Goal: Task Accomplishment & Management: Use online tool/utility

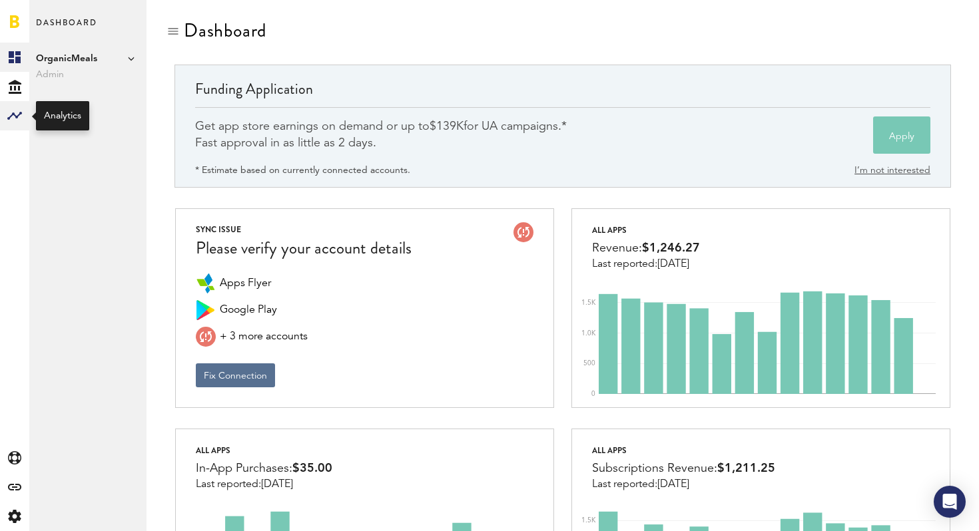
click at [14, 117] on rect at bounding box center [15, 116] width 16 height 16
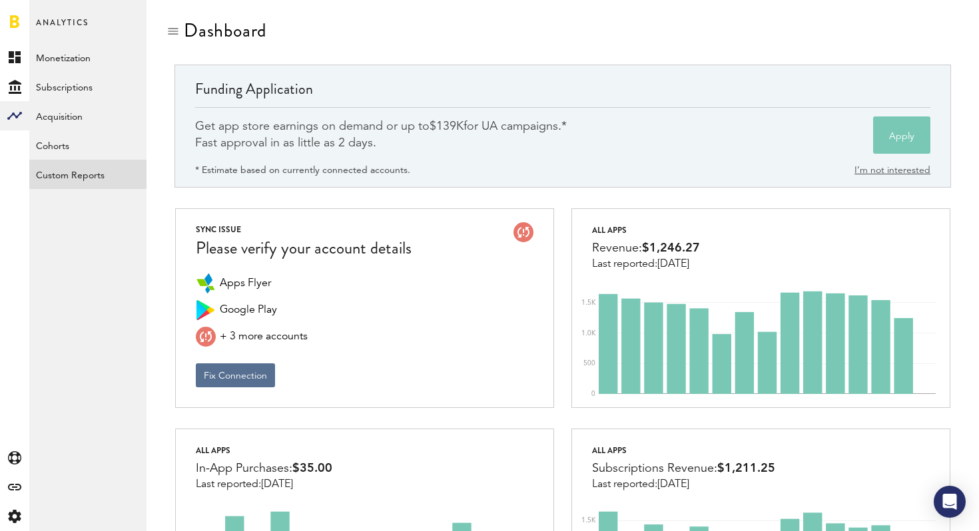
click at [83, 179] on link "Custom Reports" at bounding box center [87, 174] width 117 height 29
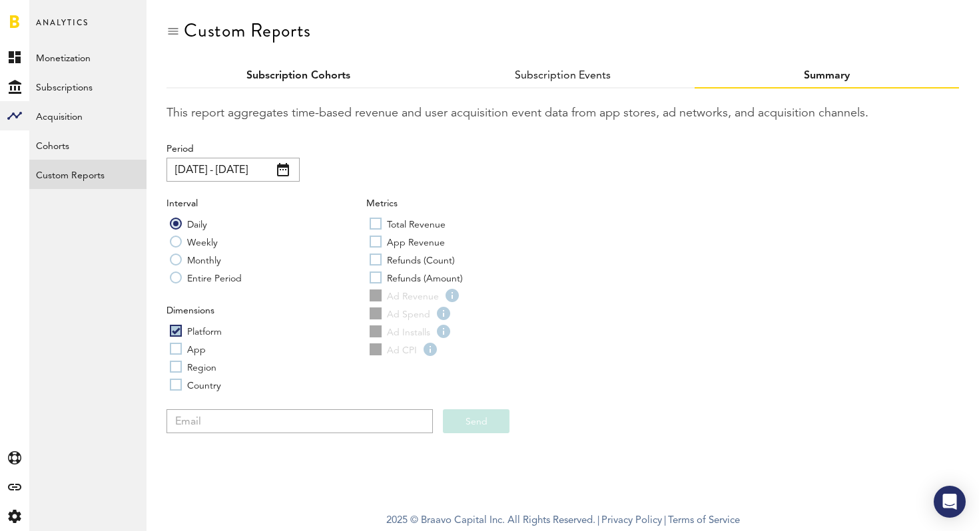
click at [332, 73] on link "Subscription Cohorts" at bounding box center [298, 76] width 104 height 11
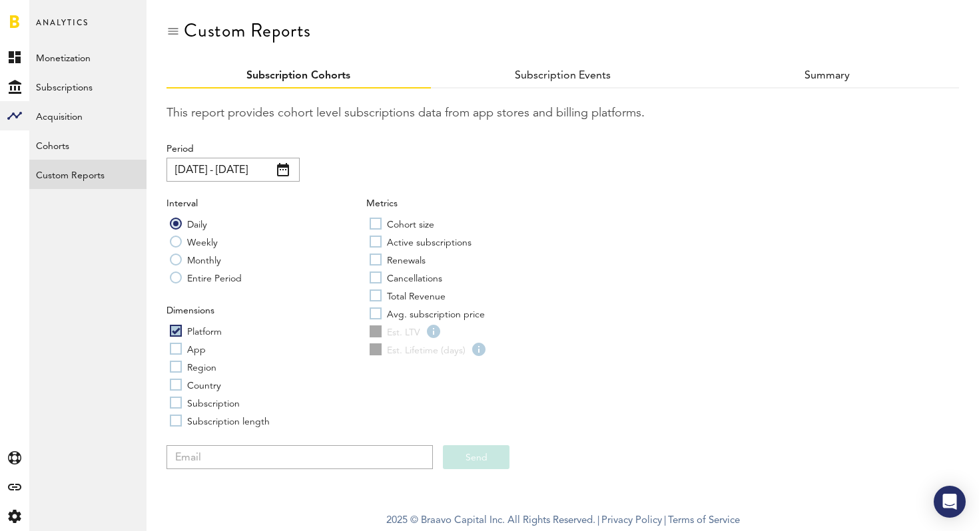
click at [174, 354] on label "App" at bounding box center [188, 348] width 36 height 13
checkbox input "true"
click at [174, 374] on div "Dimensions Platform App Region Country Subscription Subscription length" at bounding box center [266, 368] width 200 height 128
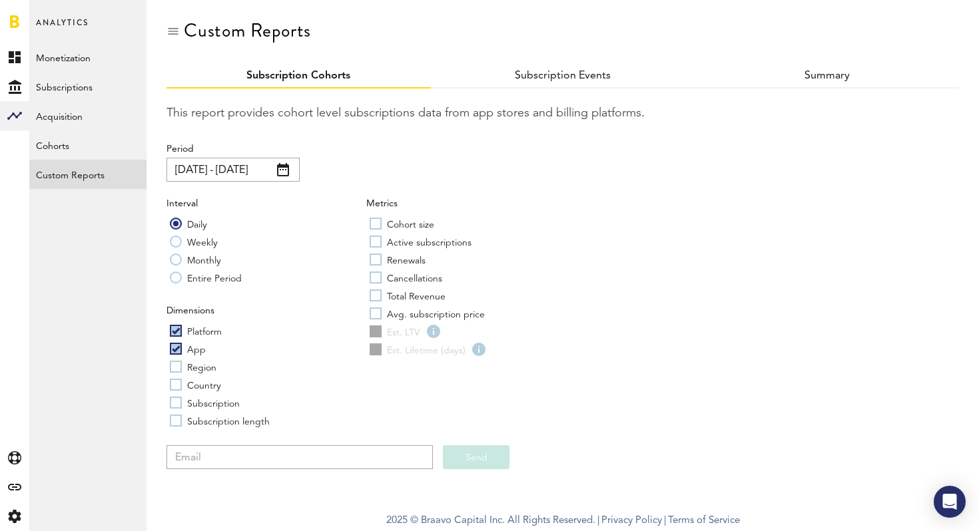
click at [174, 372] on label "Region" at bounding box center [193, 366] width 47 height 13
checkbox input "true"
click at [174, 380] on label "Country" at bounding box center [195, 384] width 51 height 13
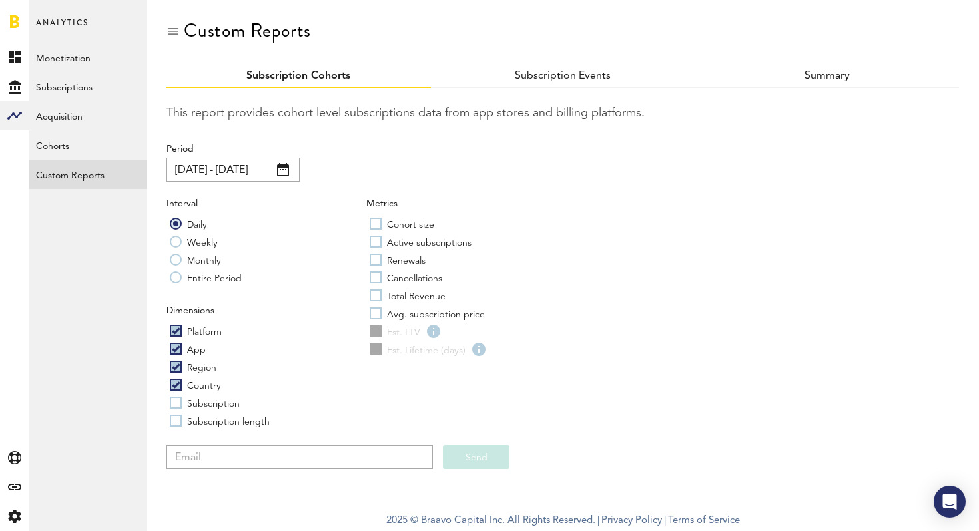
checkbox input "true"
click at [178, 398] on label "Subscription" at bounding box center [205, 402] width 70 height 13
checkbox input "true"
click at [178, 421] on label "Subscription length" at bounding box center [220, 420] width 100 height 13
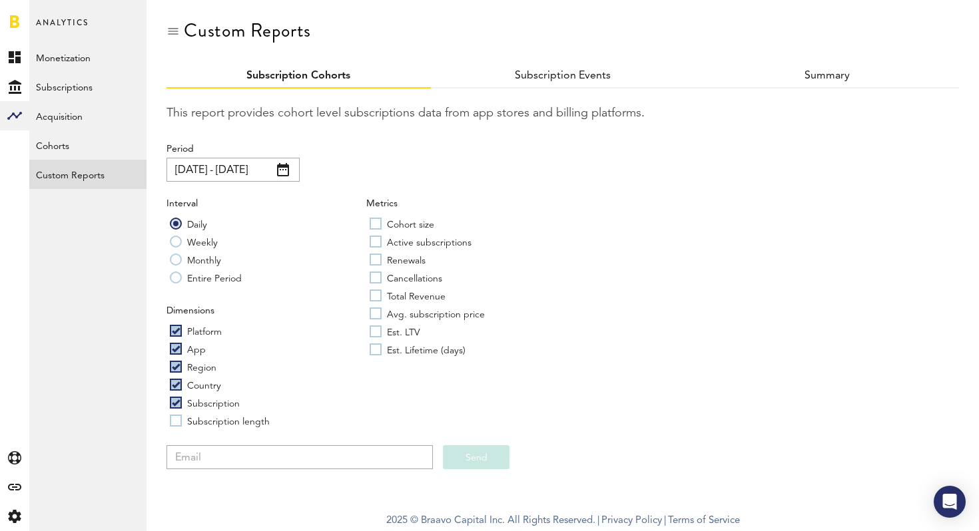
checkbox input "true"
click at [375, 348] on label "Est. Lifetime (days)" at bounding box center [417, 349] width 96 height 13
checkbox input "true"
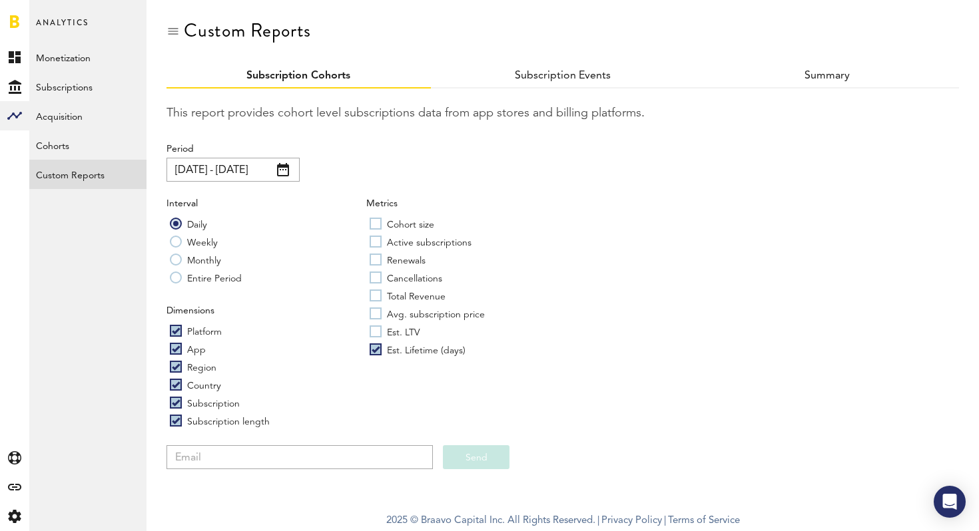
click at [375, 325] on label "Est. LTV" at bounding box center [394, 331] width 51 height 13
checkbox input "true"
click at [375, 316] on label "Avg. subscription price" at bounding box center [426, 313] width 115 height 13
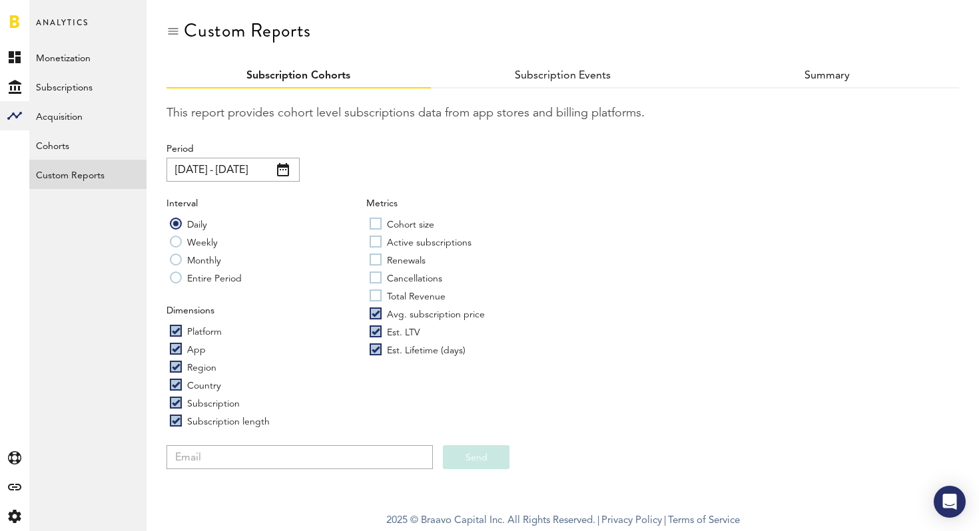
checkbox input "true"
click at [375, 296] on label "Total Revenue" at bounding box center [407, 295] width 76 height 13
checkbox input "true"
click at [376, 270] on div "Metrics Cohort size Active subscriptions Renewals Cancellations Total Revenue A…" at bounding box center [466, 279] width 200 height 164
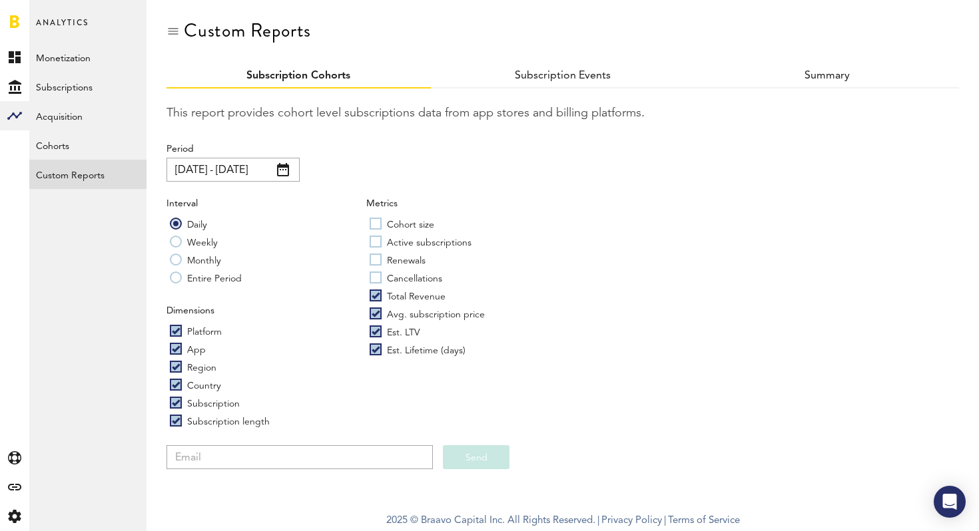
click at [376, 254] on label "Renewals" at bounding box center [397, 259] width 56 height 13
checkbox input "true"
click at [375, 275] on label "Cancellations" at bounding box center [405, 277] width 73 height 13
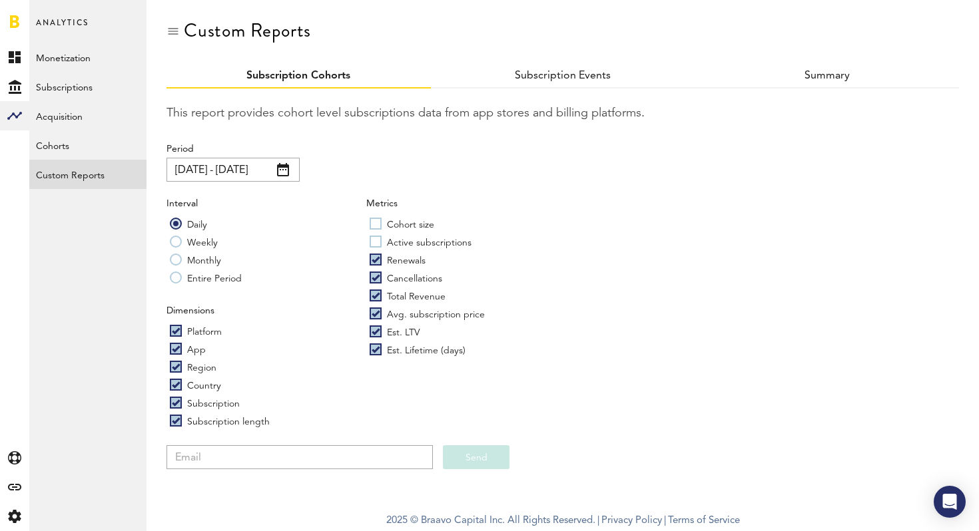
checkbox input "true"
click at [377, 237] on label "Active subscriptions" at bounding box center [420, 241] width 102 height 13
checkbox input "true"
click at [376, 222] on label "Cohort size" at bounding box center [401, 223] width 65 height 13
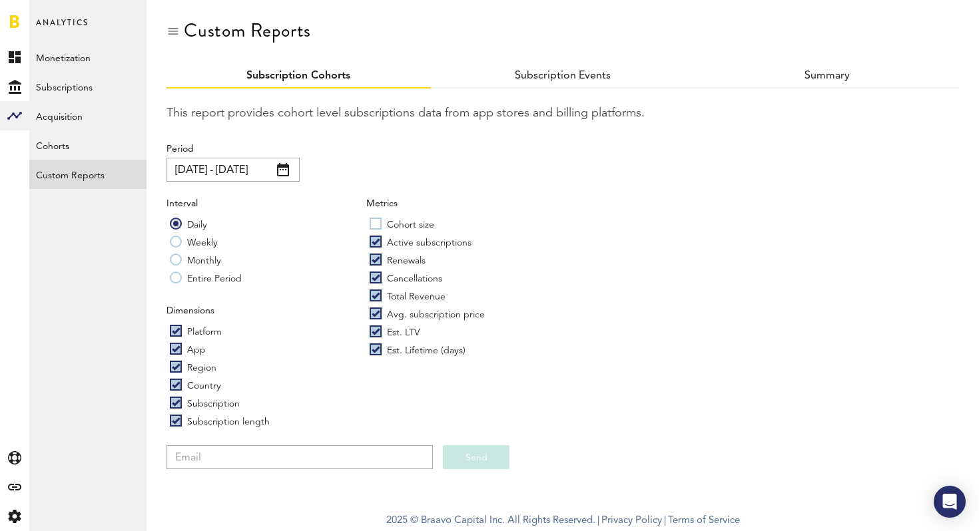
checkbox input "true"
click at [281, 453] on input "email" at bounding box center [299, 457] width 266 height 24
click at [250, 453] on input "[EMAIL_ADDRESS][DOMAIN_NAME]" at bounding box center [299, 457] width 266 height 24
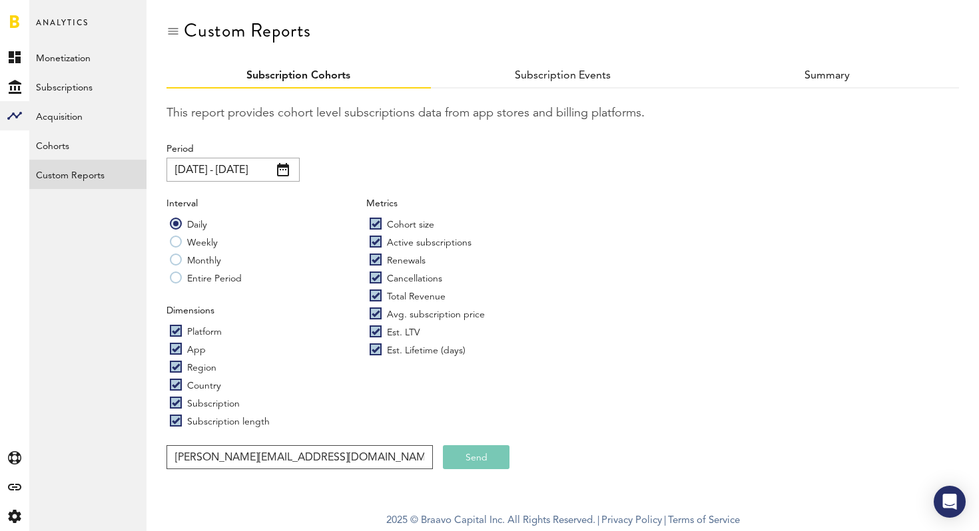
type input "[PERSON_NAME][EMAIL_ADDRESS][DOMAIN_NAME]"
click at [202, 170] on input "[DATE] - [DATE]" at bounding box center [232, 170] width 133 height 24
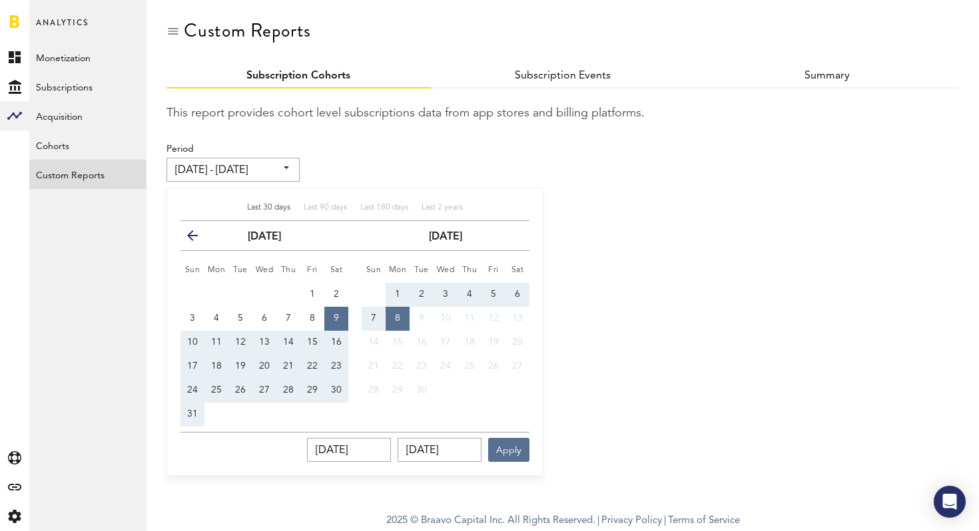
click at [196, 230] on button "previous" at bounding box center [198, 235] width 24 height 19
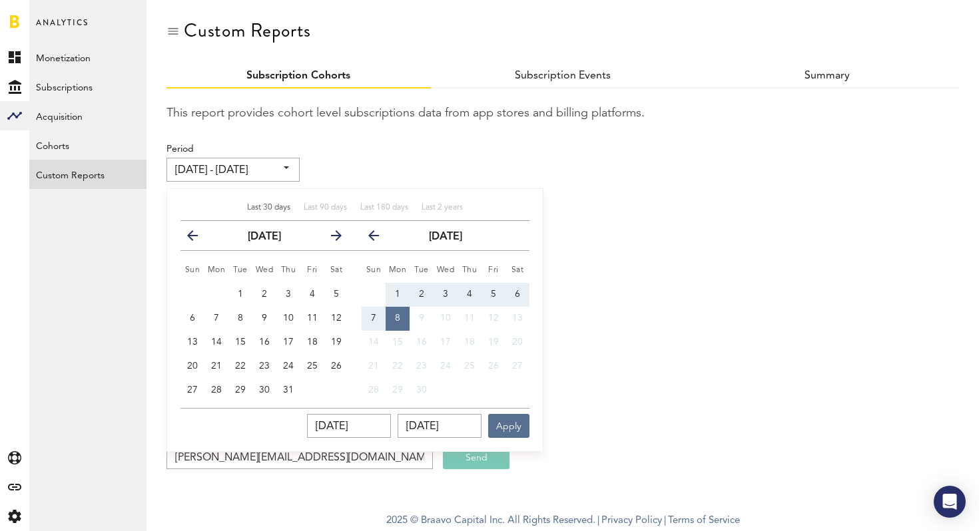
click at [198, 238] on icon "button" at bounding box center [198, 238] width 0 height 0
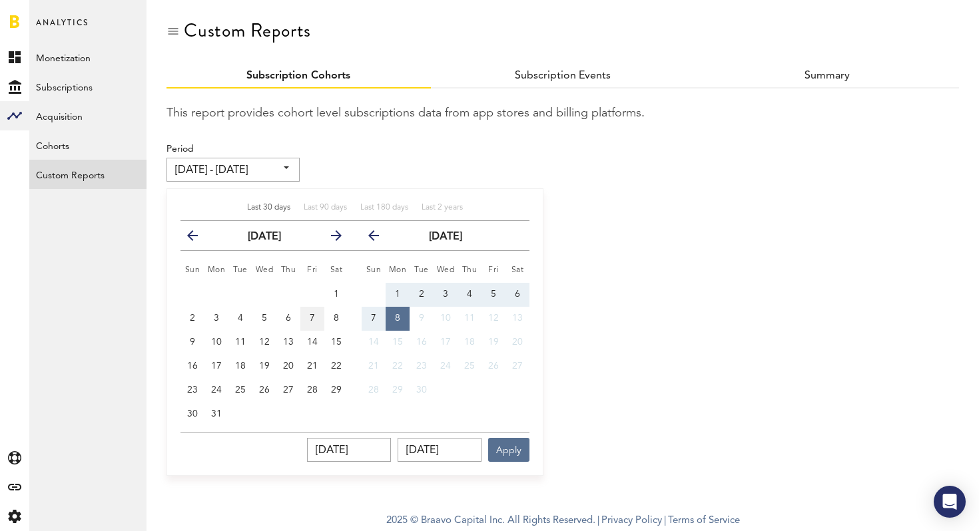
click at [318, 319] on button "7" at bounding box center [312, 319] width 24 height 24
type input "[DATE] - [DATE]"
type input "[DATE]"
click at [379, 238] on icon "button" at bounding box center [379, 238] width 0 height 0
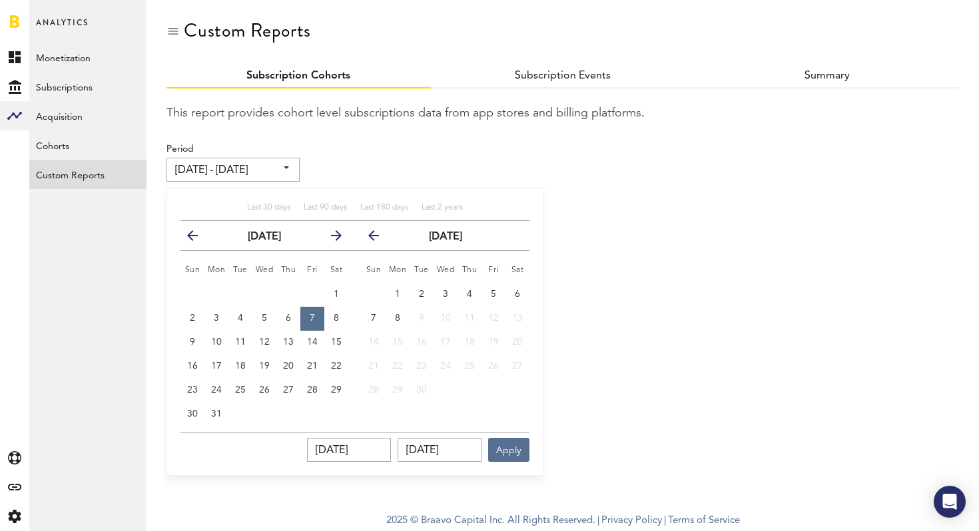
click at [379, 238] on icon "button" at bounding box center [379, 238] width 0 height 0
click at [393, 321] on button "7" at bounding box center [397, 319] width 24 height 24
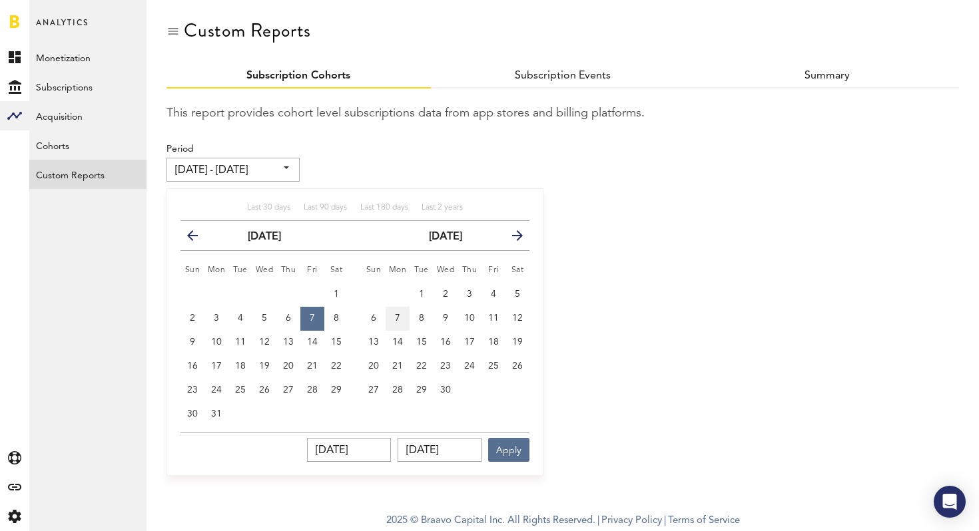
type input "[DATE] - [DATE]"
type input "[DATE]"
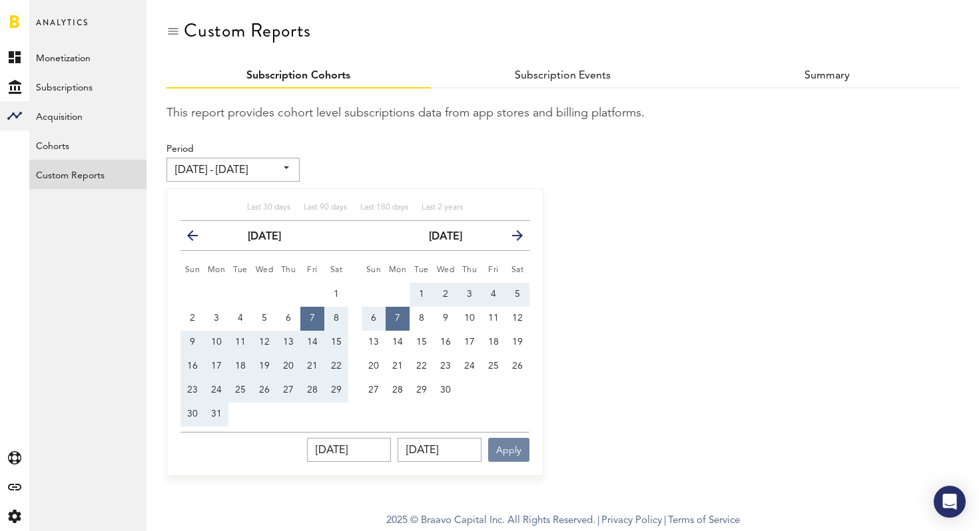
click at [521, 452] on button "Apply" at bounding box center [508, 450] width 41 height 24
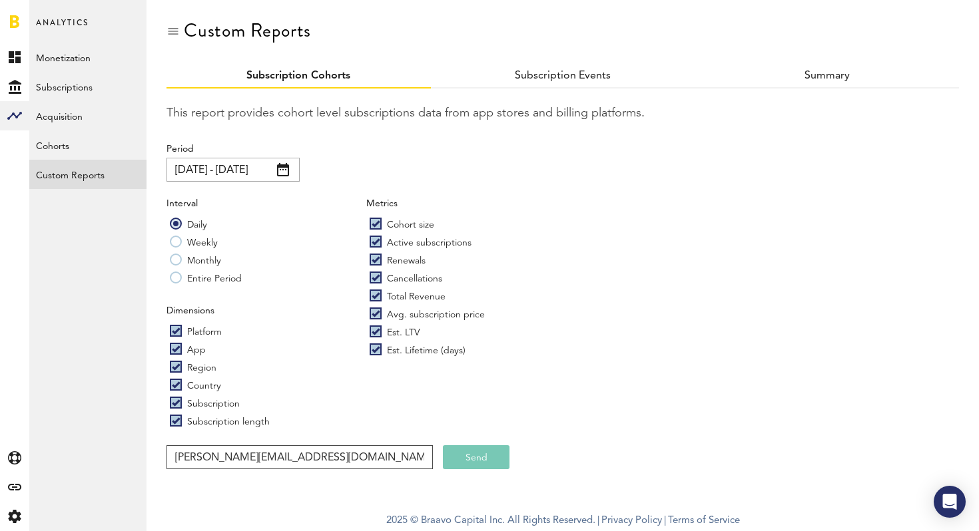
click at [381, 456] on input "[PERSON_NAME][EMAIL_ADDRESS][DOMAIN_NAME]" at bounding box center [299, 457] width 266 height 24
click at [475, 455] on button "Send" at bounding box center [476, 457] width 67 height 24
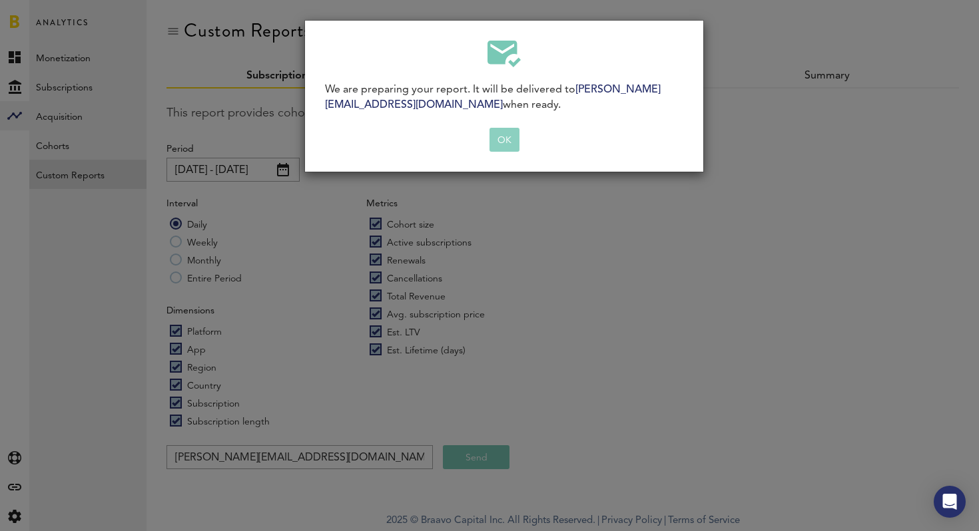
click at [503, 140] on button "OK" at bounding box center [504, 140] width 30 height 24
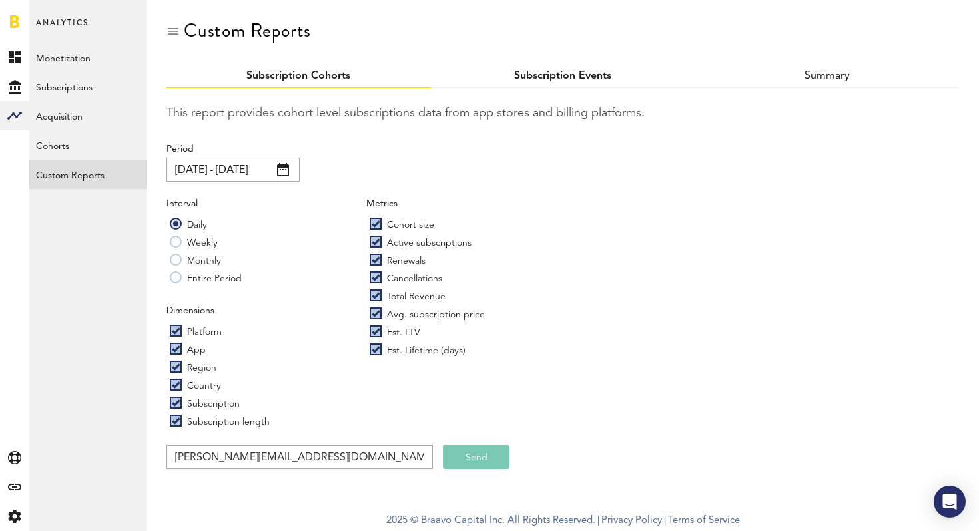
click at [542, 76] on link "Subscription Events" at bounding box center [562, 76] width 97 height 11
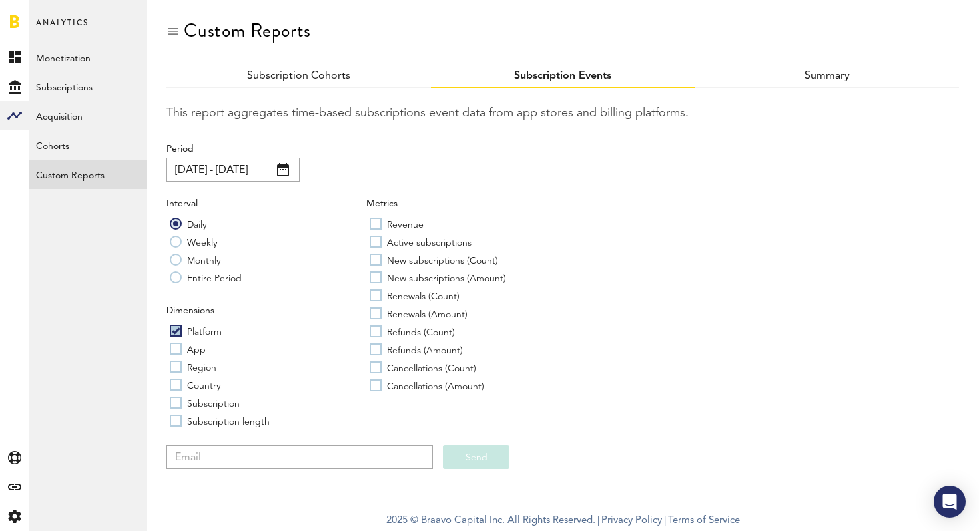
click at [180, 350] on label "App" at bounding box center [188, 348] width 36 height 13
checkbox input "true"
click at [180, 364] on label "Region" at bounding box center [193, 366] width 47 height 13
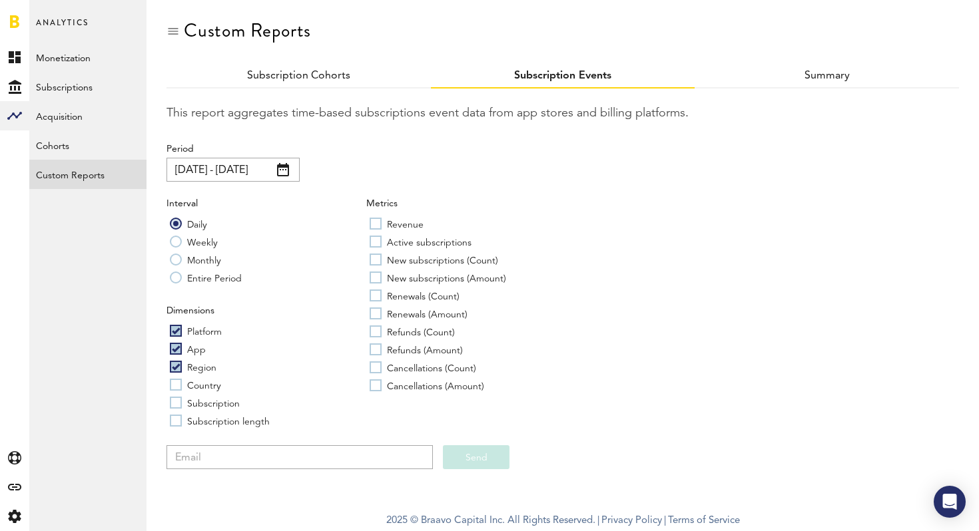
checkbox input "true"
click at [178, 373] on div "Dimensions Platform App Region Country Subscription Subscription length" at bounding box center [266, 368] width 200 height 128
click at [177, 383] on label "Country" at bounding box center [195, 384] width 51 height 13
checkbox input "true"
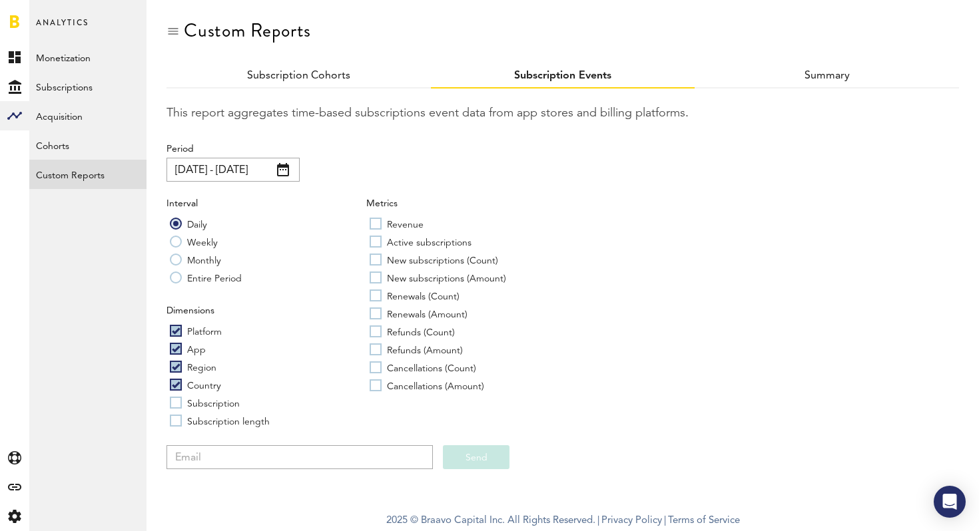
click at [178, 399] on label "Subscription" at bounding box center [205, 402] width 70 height 13
checkbox input "true"
click at [178, 419] on label "Subscription length" at bounding box center [220, 420] width 100 height 13
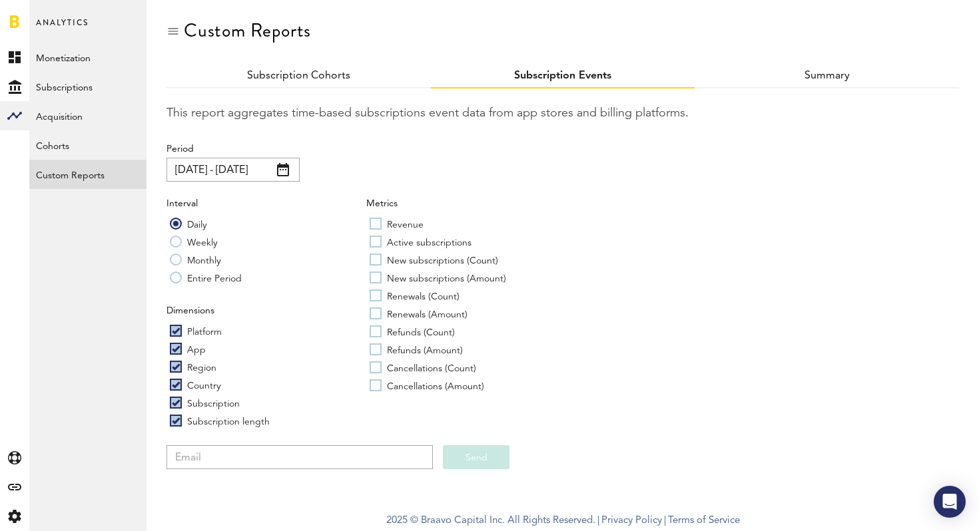
checkbox input "true"
click at [377, 385] on label "Cancellations (Amount)" at bounding box center [426, 385] width 115 height 13
checkbox input "true"
click at [377, 366] on label "Cancellations (Count)" at bounding box center [422, 367] width 107 height 13
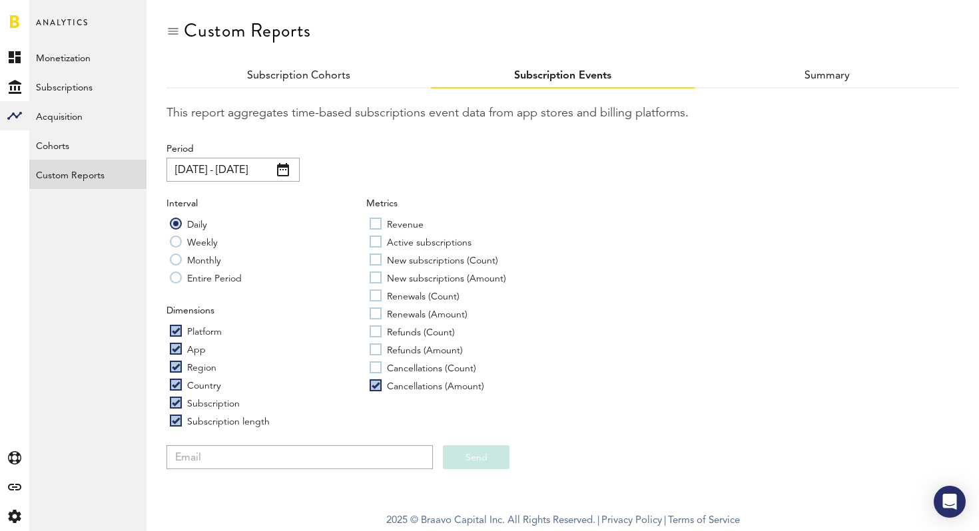
checkbox input "true"
click at [201, 243] on label "Weekly" at bounding box center [194, 241] width 48 height 13
radio input "true"
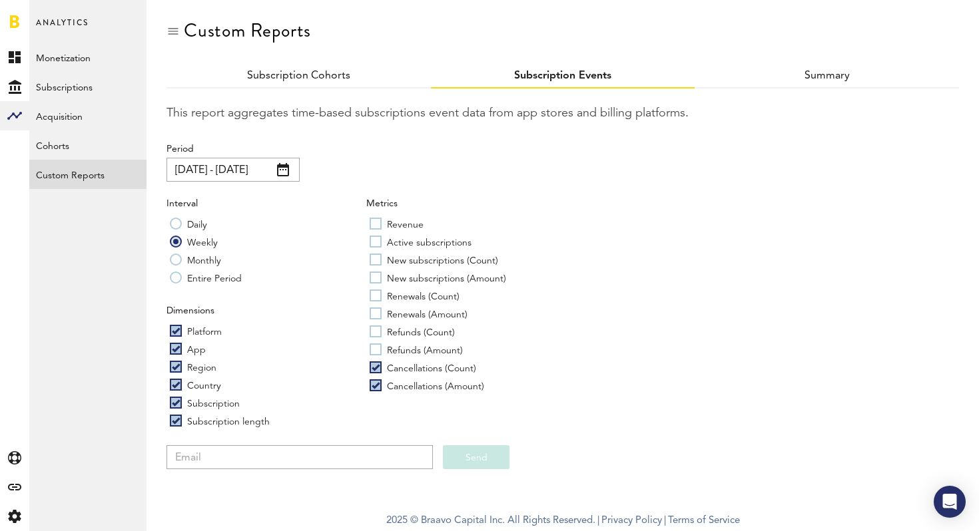
click at [375, 224] on label "Revenue" at bounding box center [396, 223] width 54 height 13
checkbox input "true"
click at [379, 245] on label "Active subscriptions" at bounding box center [420, 241] width 102 height 13
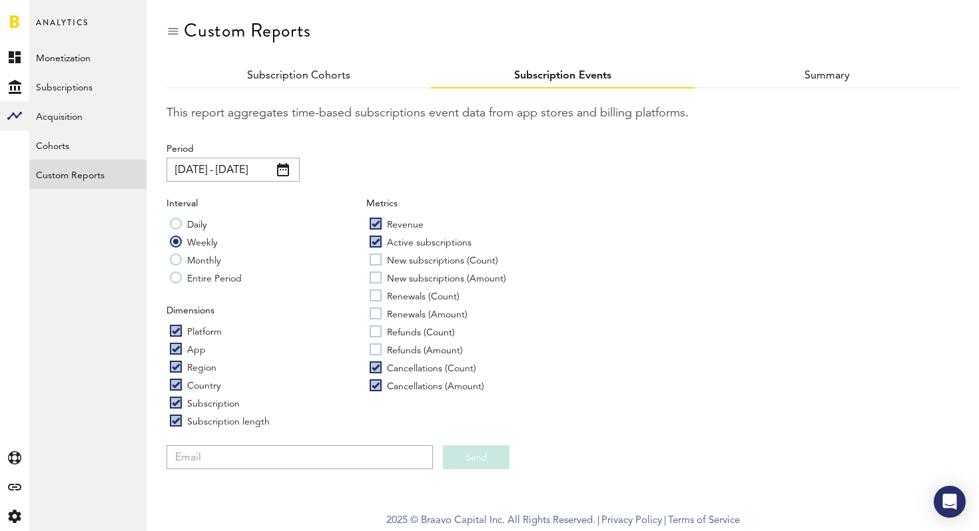
checkbox input "true"
click at [379, 263] on label "New subscriptions (Count)" at bounding box center [433, 259] width 128 height 13
checkbox input "true"
click at [377, 281] on label "New subscriptions (Amount)" at bounding box center [437, 277] width 136 height 13
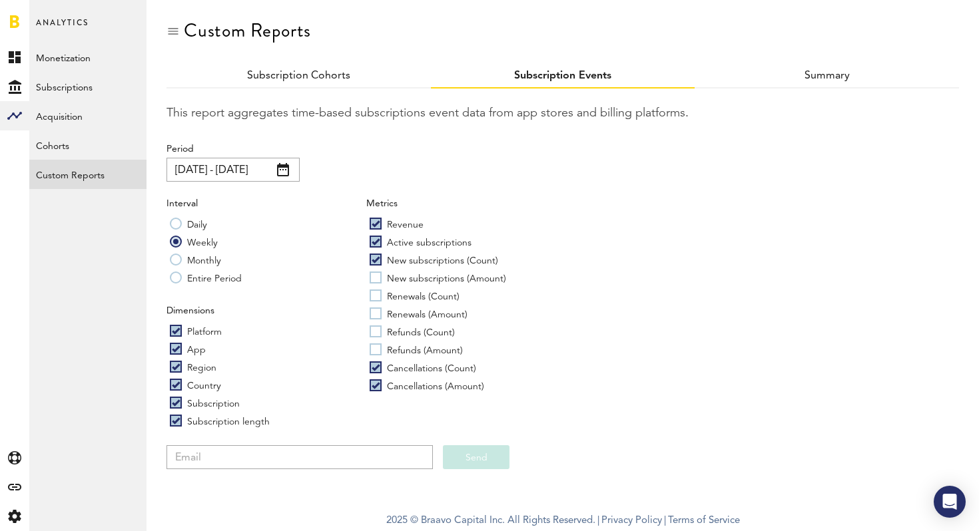
checkbox input "true"
click at [377, 292] on label "Renewals (Count)" at bounding box center [414, 295] width 90 height 13
checkbox input "true"
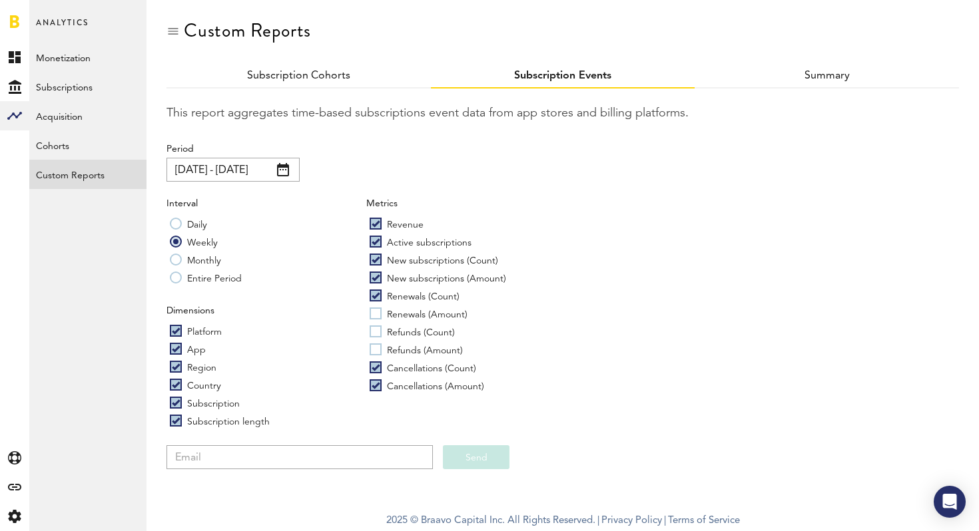
click at [377, 309] on label "Renewals (Amount)" at bounding box center [418, 313] width 98 height 13
checkbox input "true"
click at [377, 332] on label "Refunds (Count)" at bounding box center [411, 331] width 85 height 13
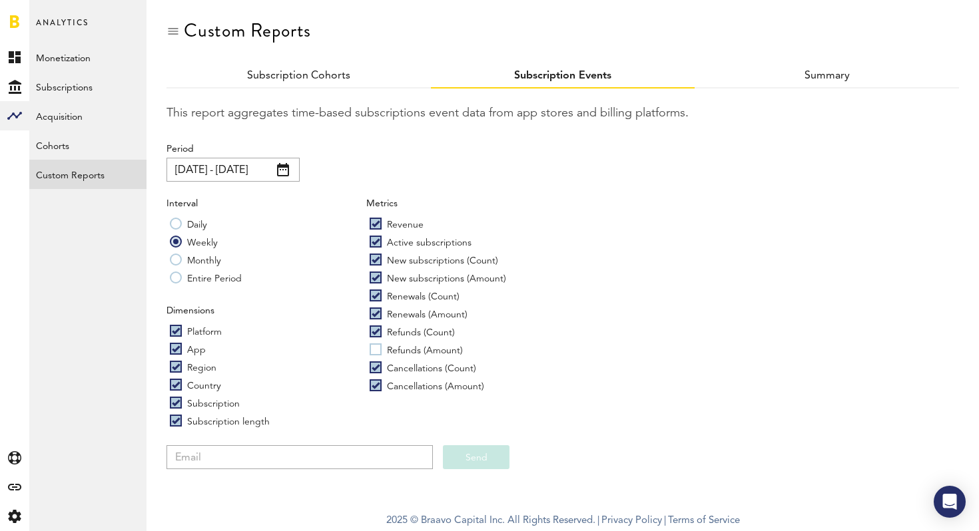
checkbox input "true"
click at [377, 354] on label "Refunds (Amount)" at bounding box center [415, 349] width 93 height 13
checkbox input "true"
click at [264, 453] on input "email" at bounding box center [299, 457] width 266 height 24
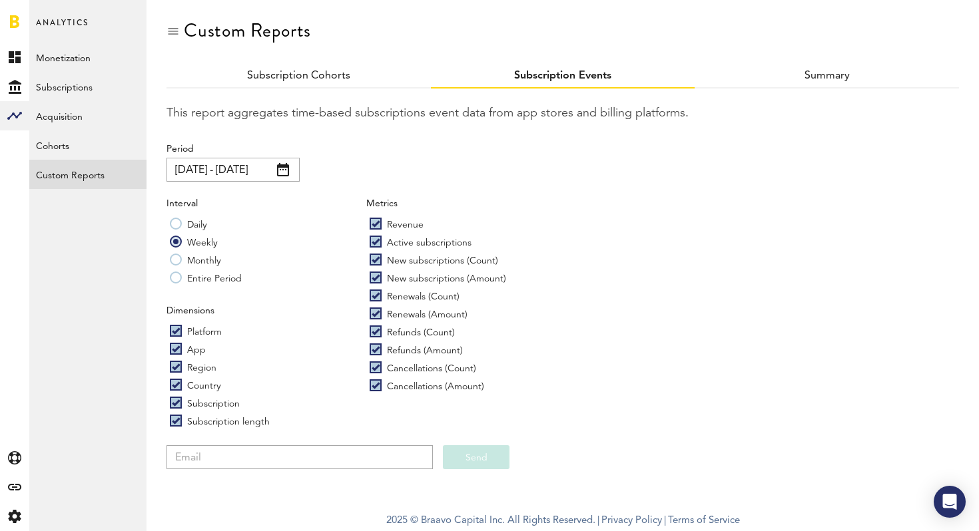
click at [206, 172] on input "[DATE] - [DATE]" at bounding box center [232, 170] width 133 height 24
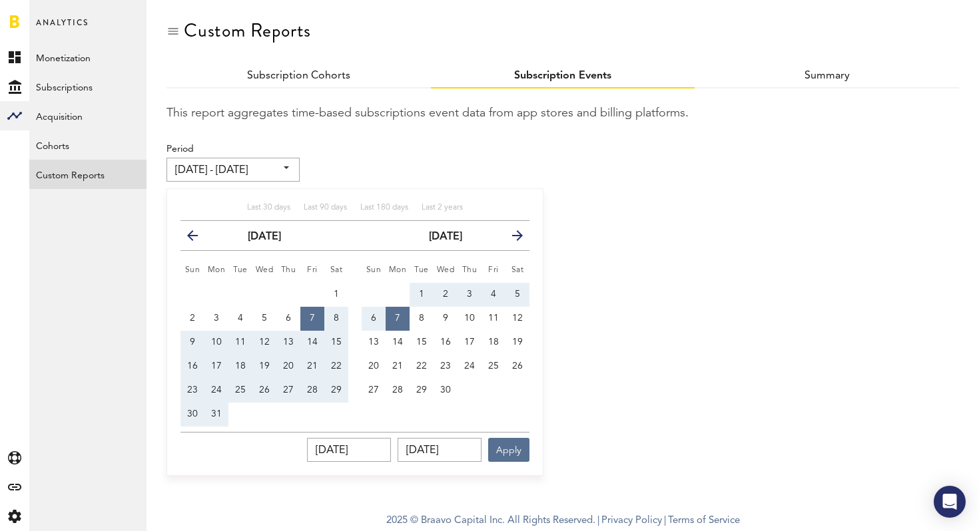
click at [244, 364] on span "18" at bounding box center [240, 366] width 11 height 9
type input "[DATE] - [DATE]"
type input "[DATE]"
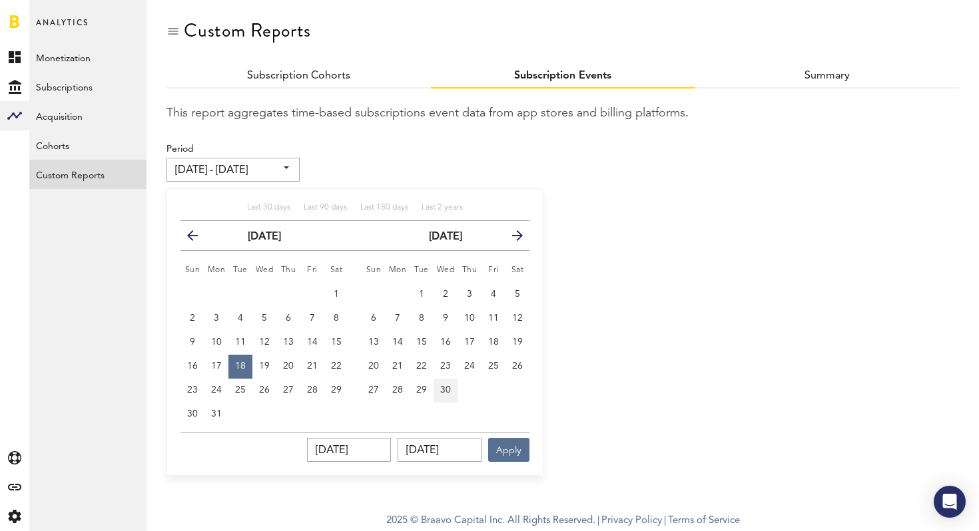
click at [446, 389] on span "30" at bounding box center [445, 389] width 11 height 9
type input "[DATE] - [DATE]"
type input "[DATE]"
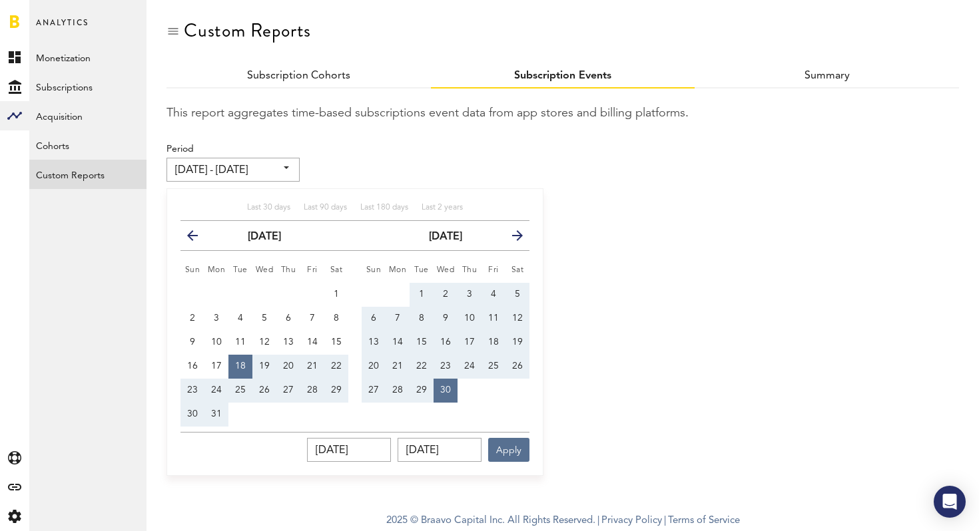
click at [512, 238] on icon "button" at bounding box center [512, 238] width 0 height 0
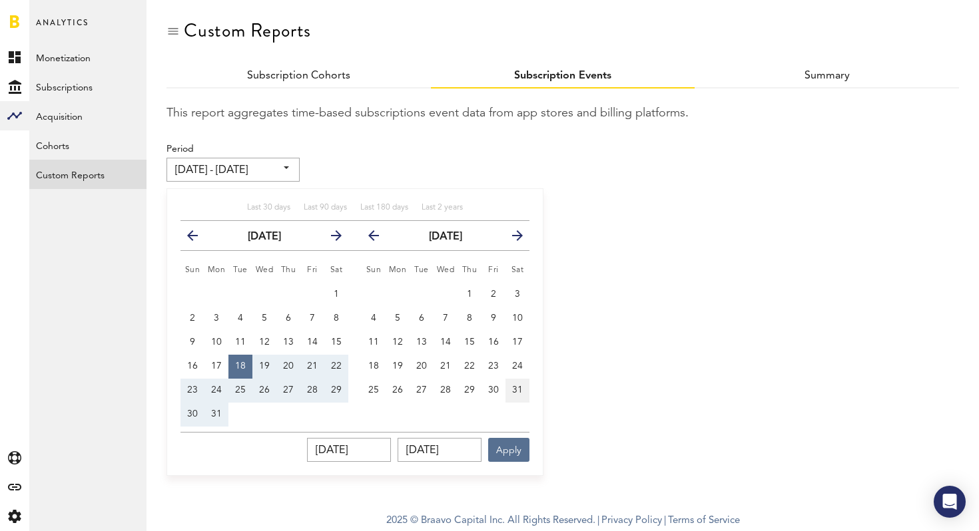
click at [519, 383] on button "31" at bounding box center [517, 391] width 24 height 24
type input "[DATE] - [DATE]"
type input "[DATE]"
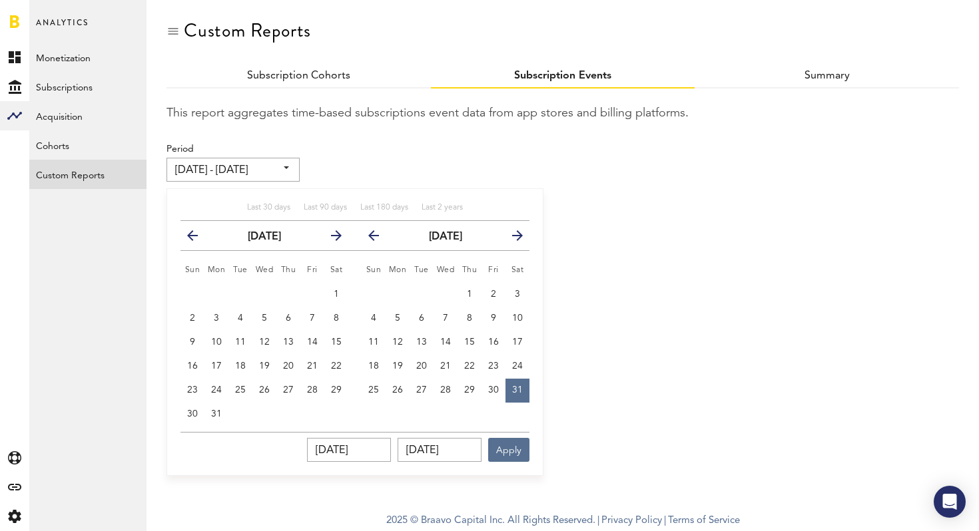
click at [198, 238] on icon "button" at bounding box center [198, 238] width 0 height 0
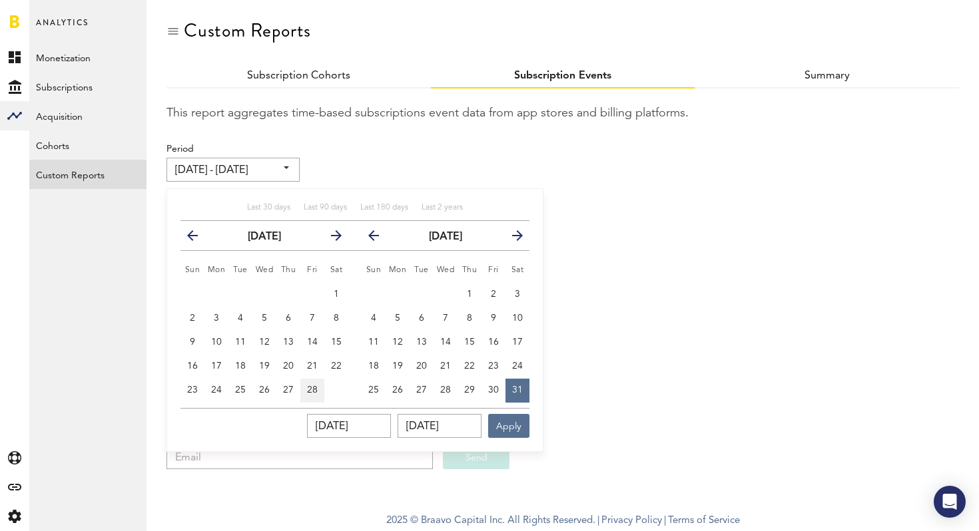
click at [313, 394] on span "28" at bounding box center [312, 389] width 11 height 9
type input "[DATE] - [DATE]"
type input "[DATE]"
click at [512, 238] on icon "button" at bounding box center [512, 238] width 0 height 0
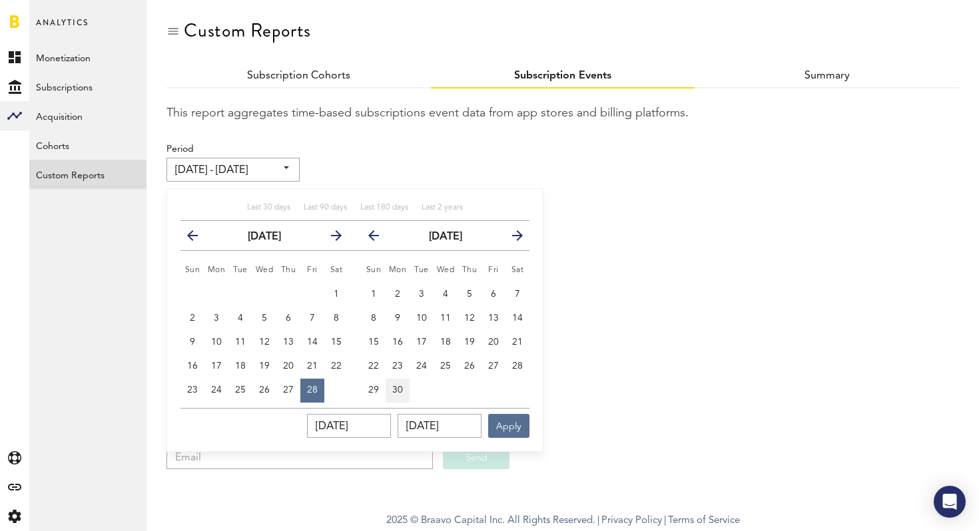
click at [398, 385] on span "30" at bounding box center [397, 389] width 11 height 9
type input "[DATE] - [DATE]"
type input "[DATE]"
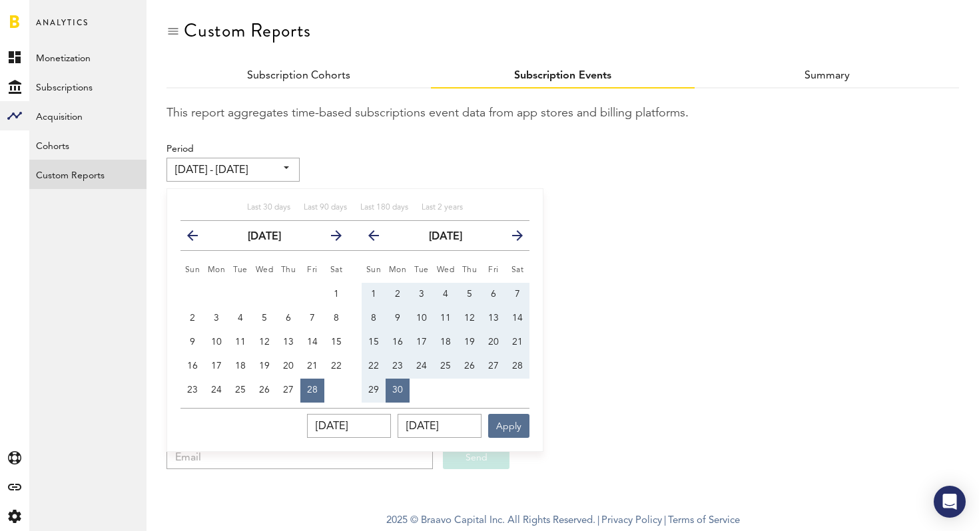
click at [379, 238] on icon "button" at bounding box center [379, 238] width 0 height 0
click at [515, 385] on span "31" at bounding box center [517, 389] width 11 height 9
type input "[DATE] - [DATE]"
type input "[DATE]"
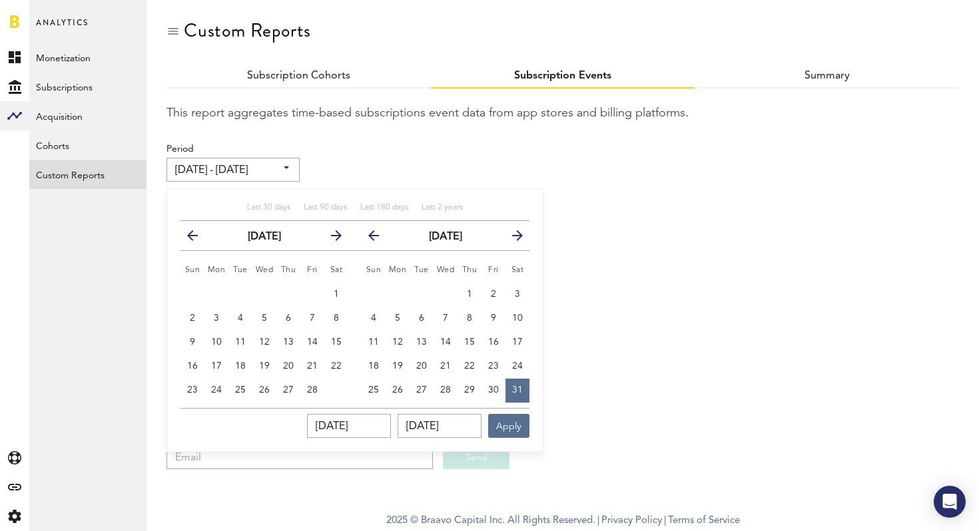
click at [198, 238] on icon "button" at bounding box center [198, 238] width 0 height 0
click at [276, 379] on button "30" at bounding box center [288, 391] width 24 height 24
type input "[DATE] - [DATE]"
type input "[DATE]"
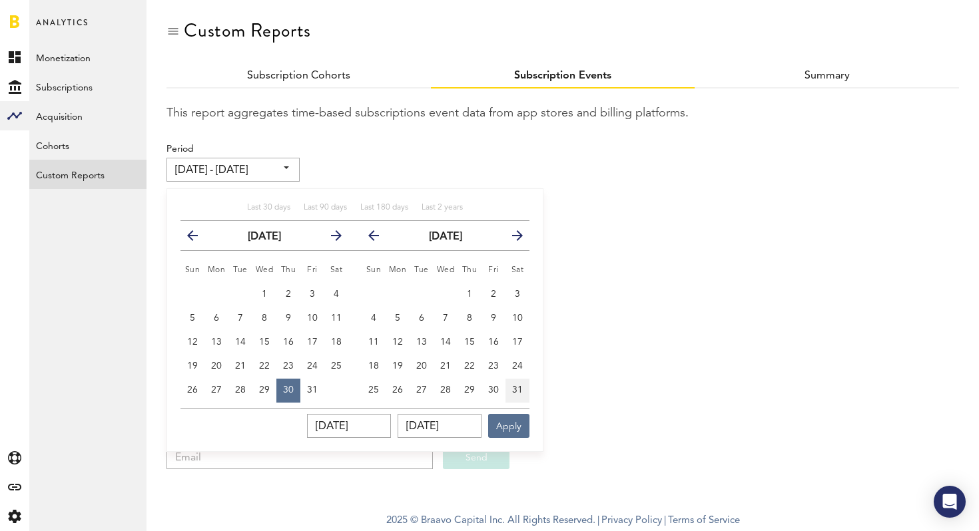
click at [520, 393] on span "31" at bounding box center [517, 389] width 11 height 9
type input "[DATE] - [DATE]"
type input "[DATE]"
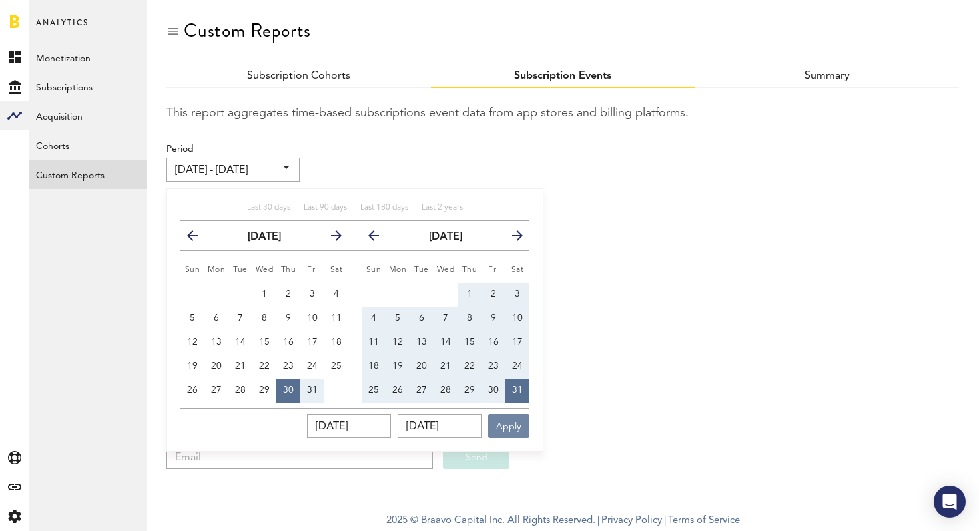
click at [517, 428] on button "Apply" at bounding box center [508, 426] width 41 height 24
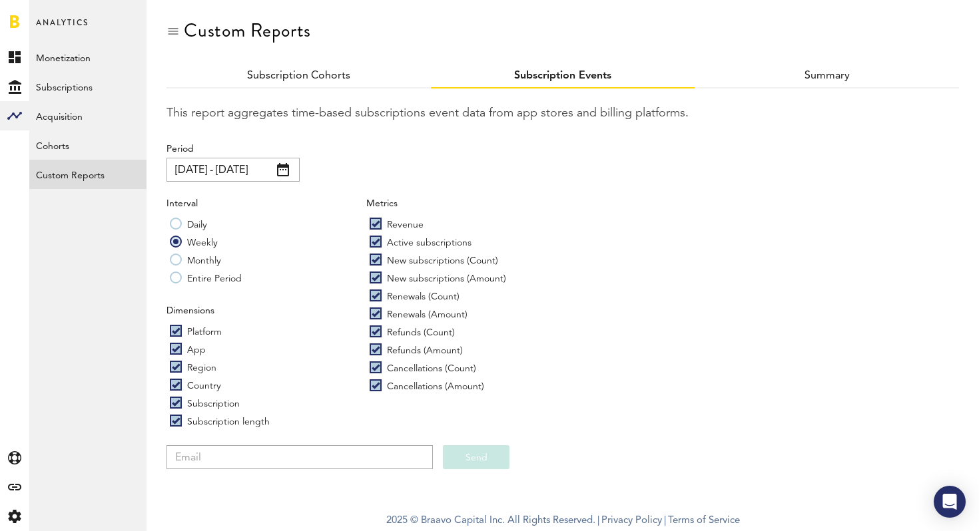
click at [276, 469] on div "Custom Reports Subscription Cohorts Subscription Events Summary This report agg…" at bounding box center [562, 244] width 832 height 489
click at [274, 456] on input "email" at bounding box center [299, 457] width 266 height 24
type input "[PERSON_NAME][EMAIL_ADDRESS][DOMAIN_NAME]"
click at [499, 461] on button "Send" at bounding box center [476, 457] width 67 height 24
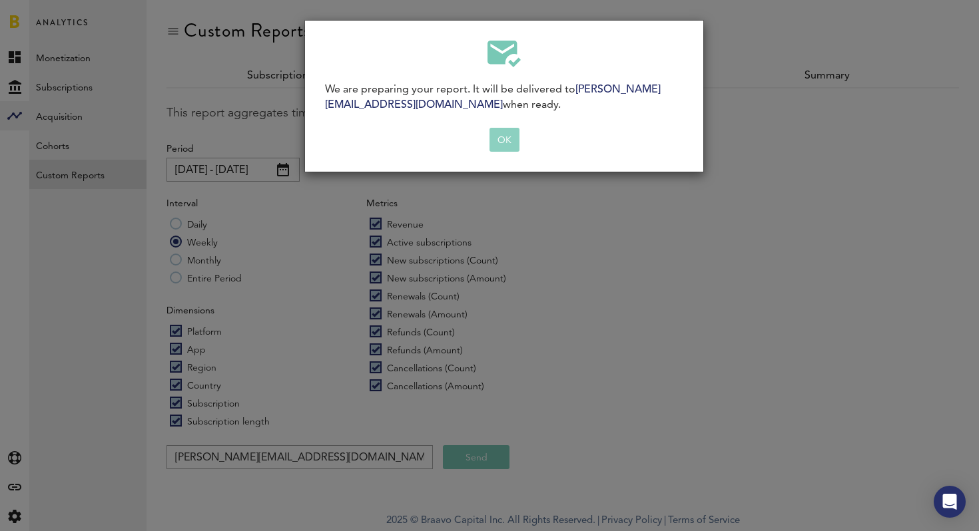
click at [509, 142] on button "OK" at bounding box center [504, 140] width 30 height 24
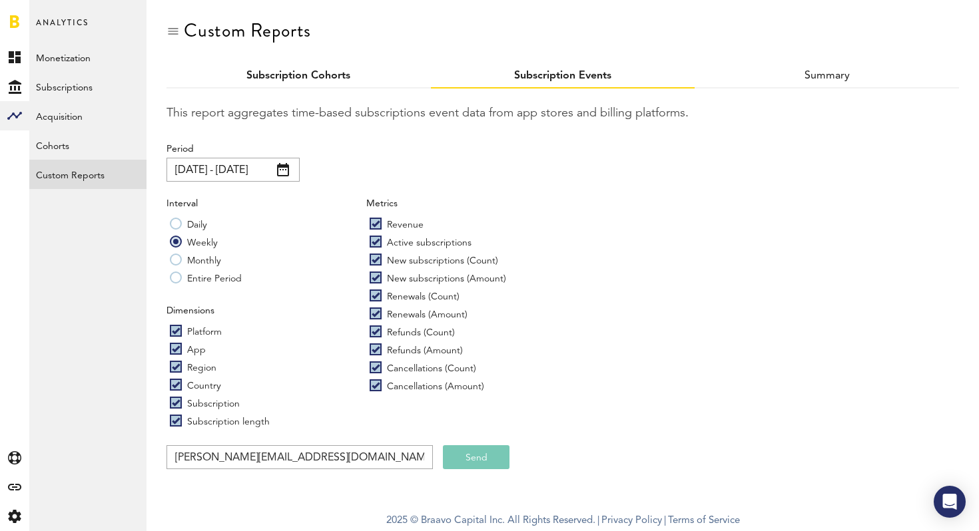
click at [326, 77] on link "Subscription Cohorts" at bounding box center [298, 76] width 104 height 11
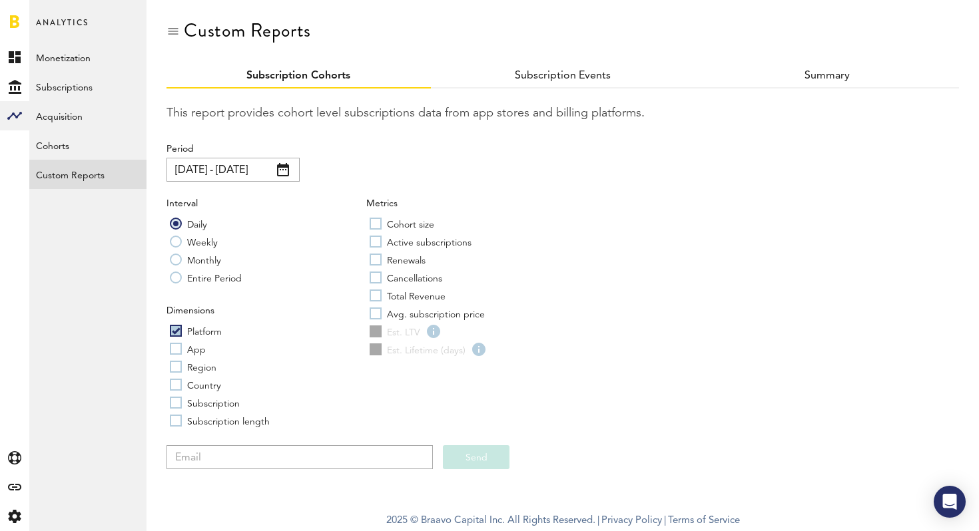
click at [179, 347] on label "App" at bounding box center [188, 348] width 36 height 13
checkbox input "true"
click at [175, 367] on label "Region" at bounding box center [193, 366] width 47 height 13
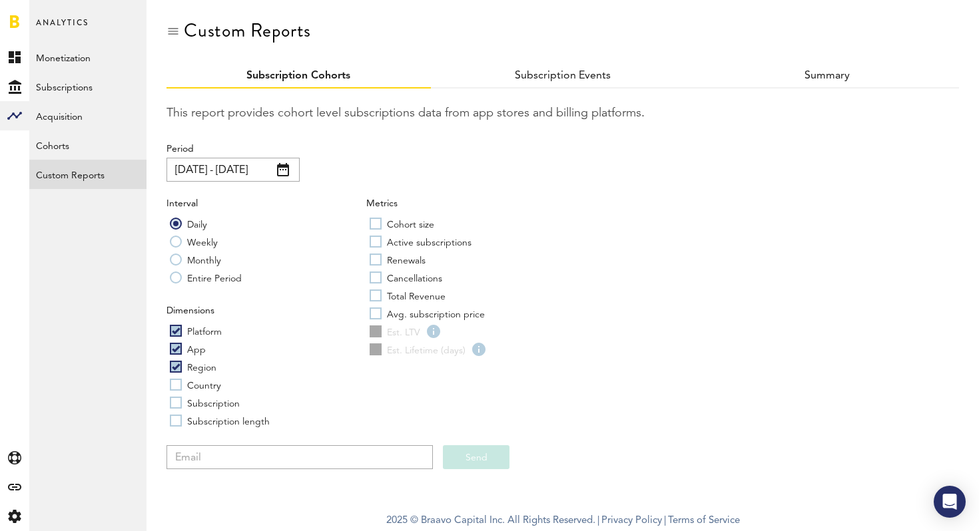
checkbox input "true"
click at [174, 390] on label "Country" at bounding box center [195, 384] width 51 height 13
checkbox input "true"
click at [174, 400] on label "Subscription" at bounding box center [205, 402] width 70 height 13
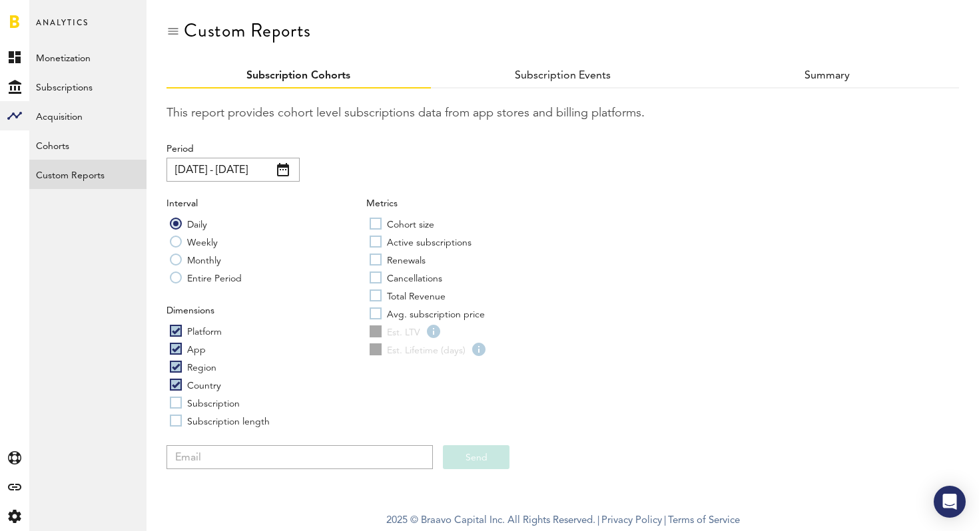
checkbox input "true"
click at [178, 424] on label "Subscription length" at bounding box center [220, 420] width 100 height 13
checkbox input "true"
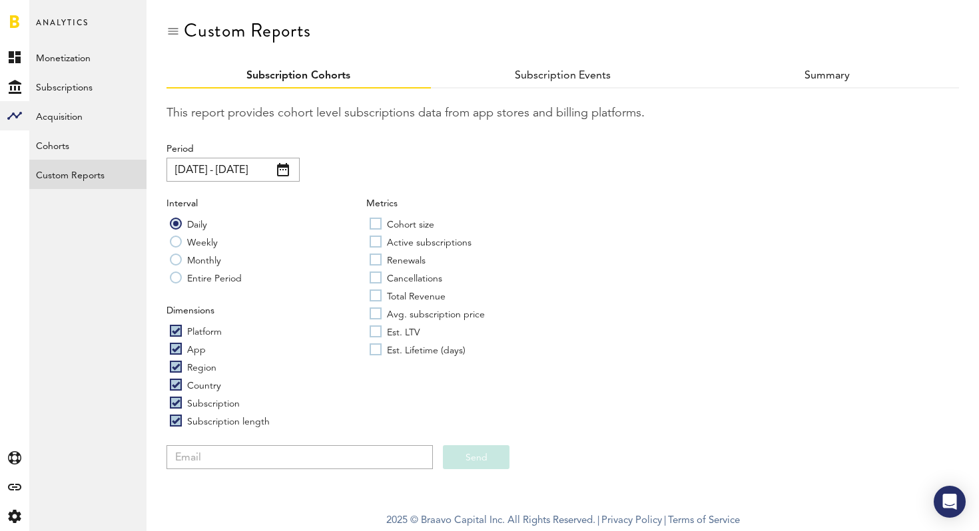
click at [373, 228] on label "Cohort size" at bounding box center [401, 223] width 65 height 13
checkbox input "true"
click at [373, 241] on label "Active subscriptions" at bounding box center [420, 241] width 102 height 13
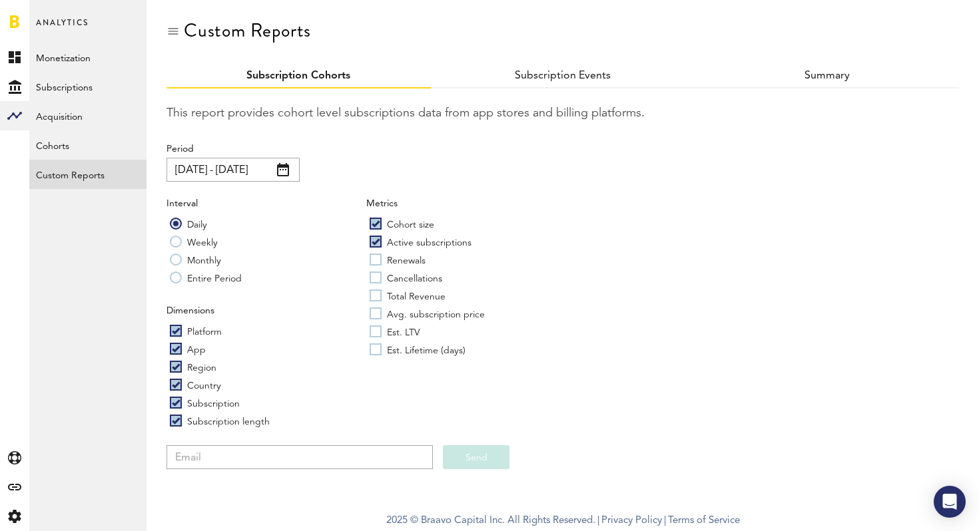
checkbox input "true"
click at [373, 251] on div "Metrics Cohort size Active subscriptions Renewals Cancellations Total Revenue A…" at bounding box center [466, 279] width 200 height 164
click at [373, 272] on label "Cancellations" at bounding box center [405, 277] width 73 height 13
checkbox input "true"
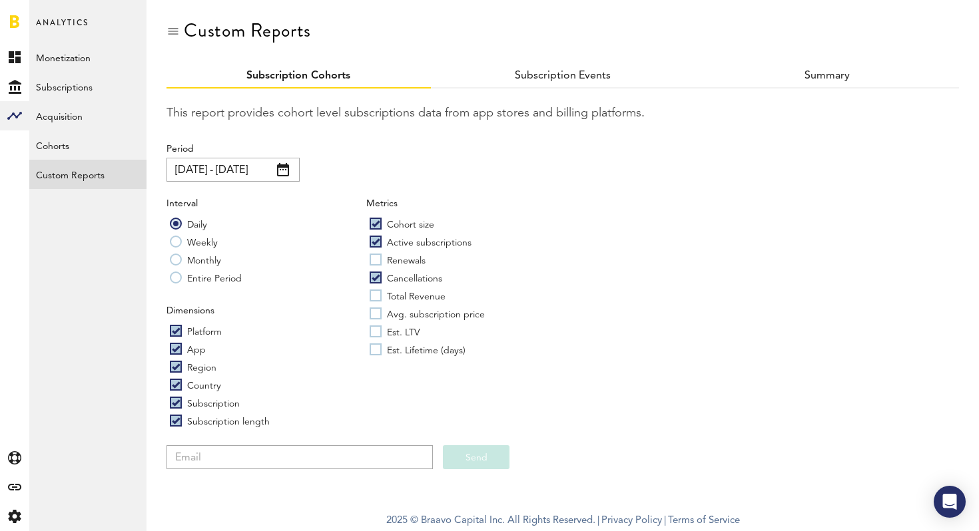
click at [374, 258] on label "Renewals" at bounding box center [397, 259] width 56 height 13
checkbox input "true"
click at [374, 298] on label "Total Revenue" at bounding box center [407, 295] width 76 height 13
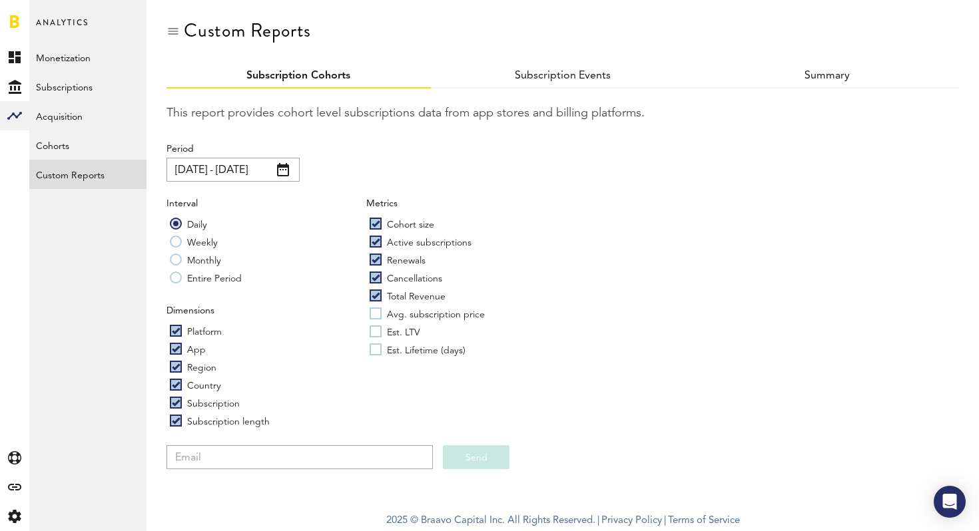
checkbox input "true"
click at [375, 320] on label "Avg. subscription price" at bounding box center [426, 313] width 115 height 13
checkbox input "true"
click at [375, 332] on label "Est. LTV" at bounding box center [394, 331] width 51 height 13
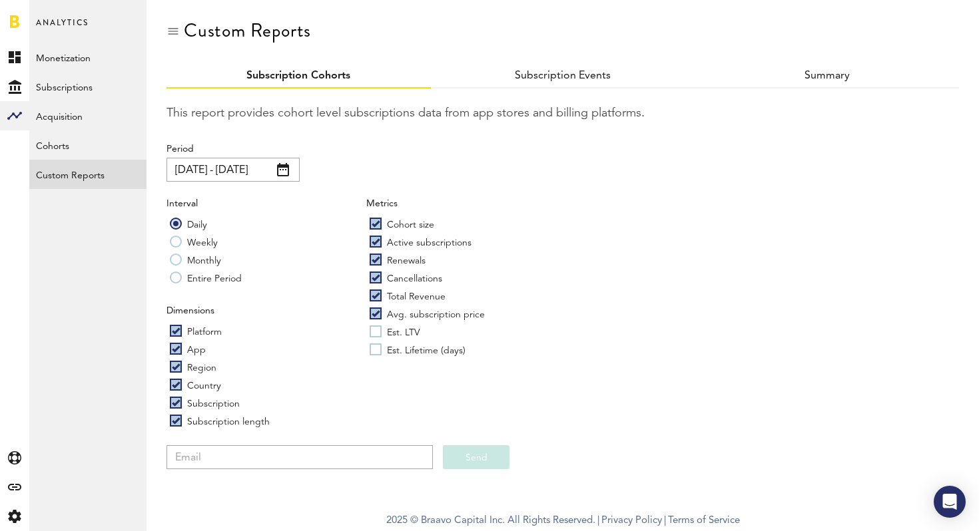
checkbox input "true"
click at [375, 344] on label "Est. Lifetime (days)" at bounding box center [417, 349] width 96 height 13
checkbox input "true"
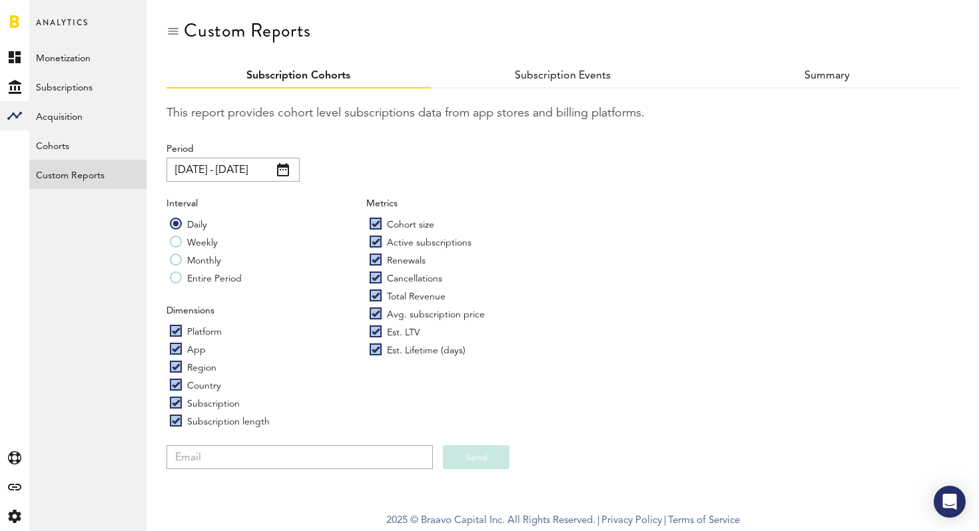
click at [206, 158] on input "[DATE] - [DATE]" at bounding box center [232, 170] width 133 height 24
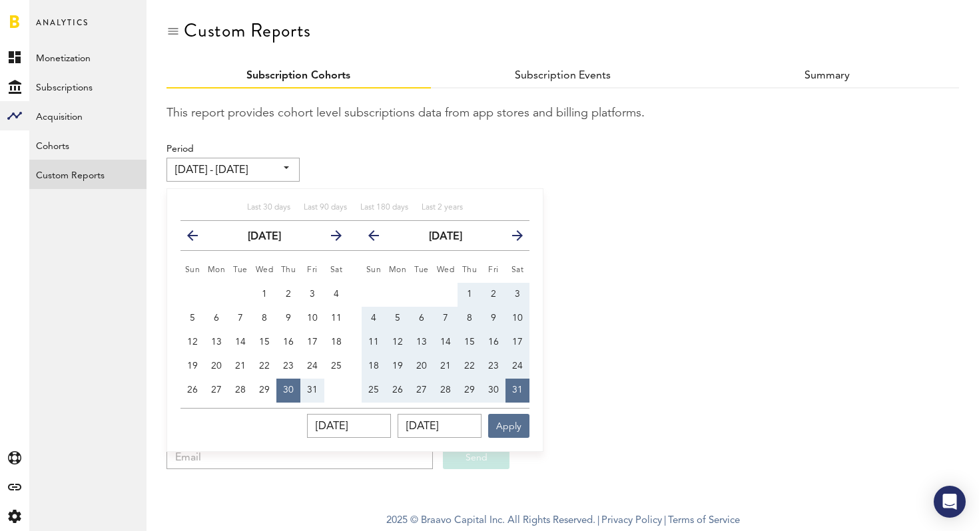
click at [286, 393] on span "30" at bounding box center [288, 389] width 11 height 9
type input "[DATE] - [DATE]"
type input "[DATE]"
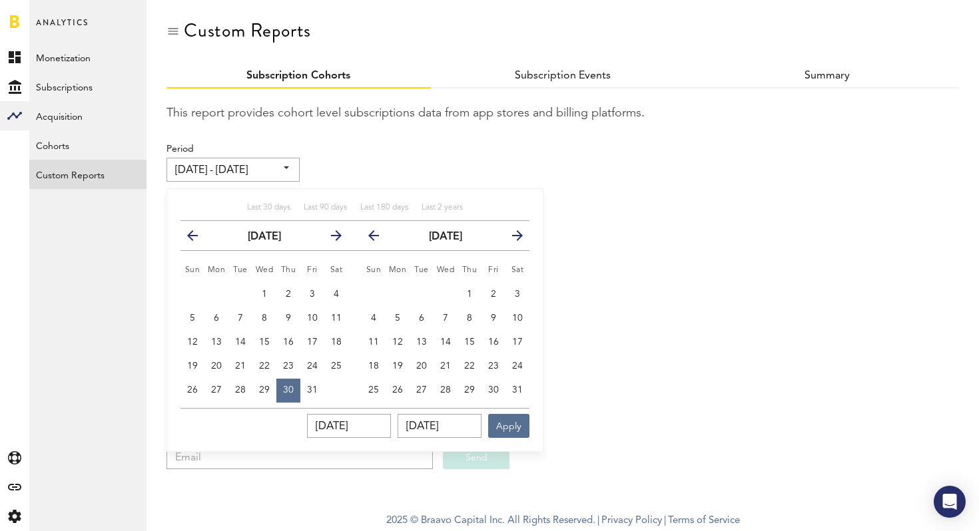
click at [365, 231] on button "previous" at bounding box center [372, 235] width 37 height 19
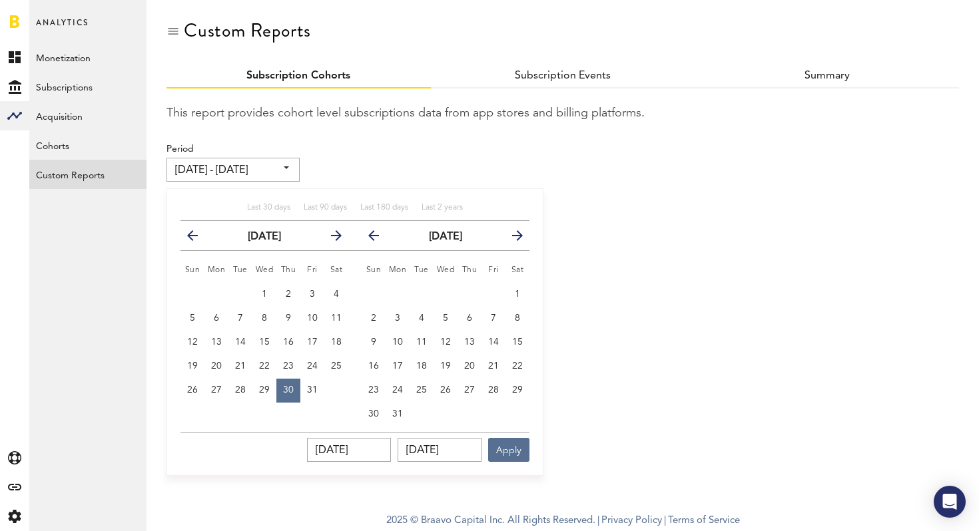
click at [366, 232] on button "previous" at bounding box center [372, 235] width 37 height 19
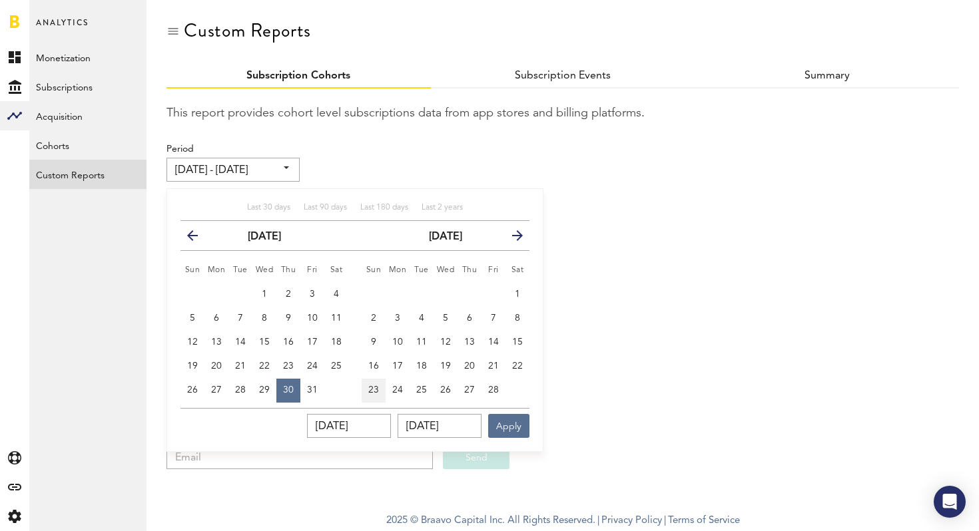
click at [379, 384] on button "23" at bounding box center [374, 391] width 24 height 24
type input "[DATE] - [DATE]"
type input "[DATE]"
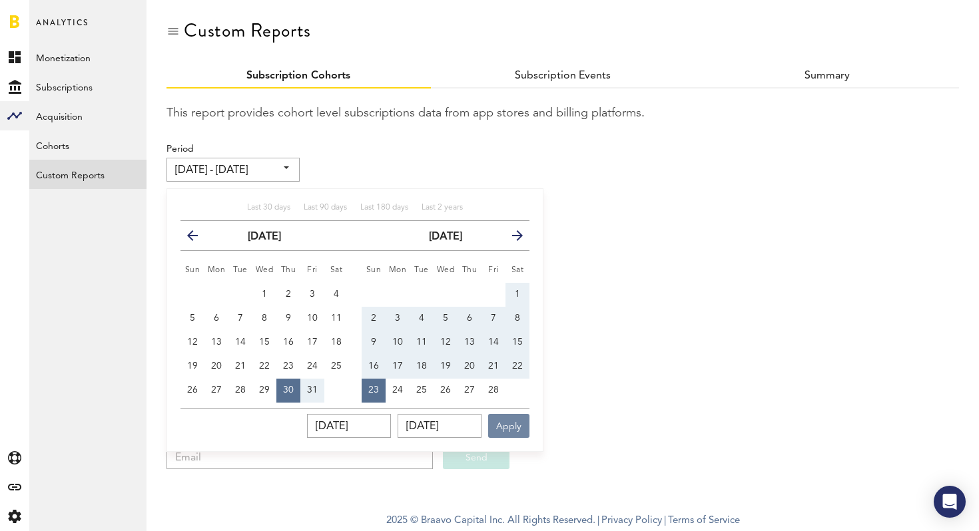
click at [507, 429] on button "Apply" at bounding box center [508, 426] width 41 height 24
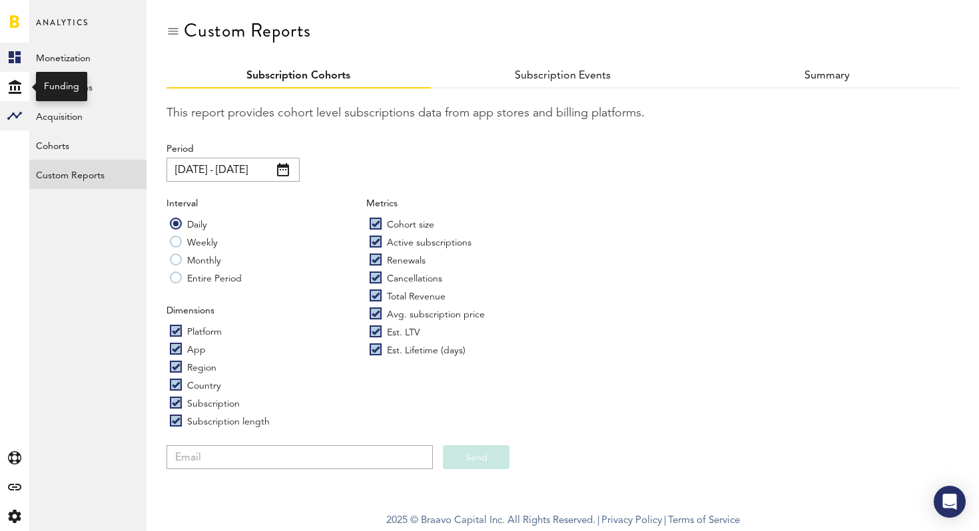
click at [13, 63] on icon at bounding box center [15, 57] width 12 height 12
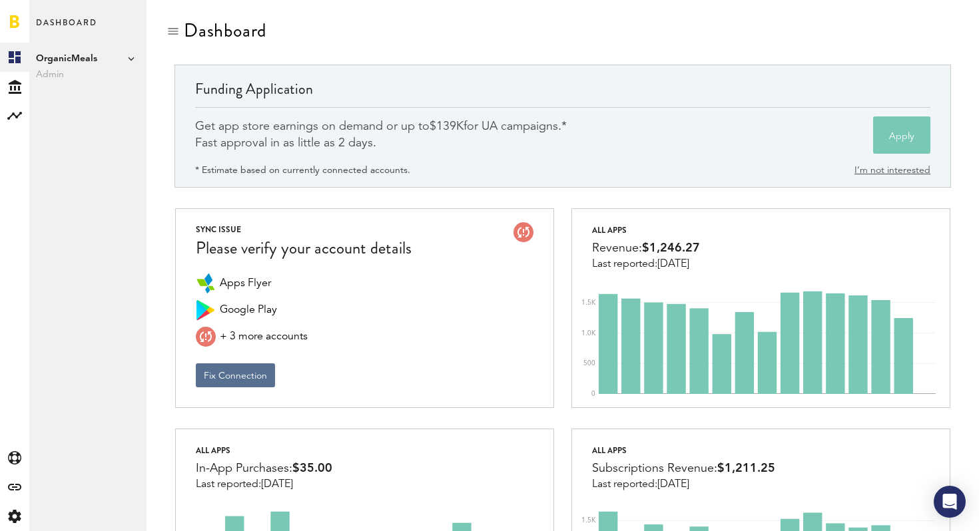
click at [57, 72] on span "Admin" at bounding box center [88, 75] width 104 height 16
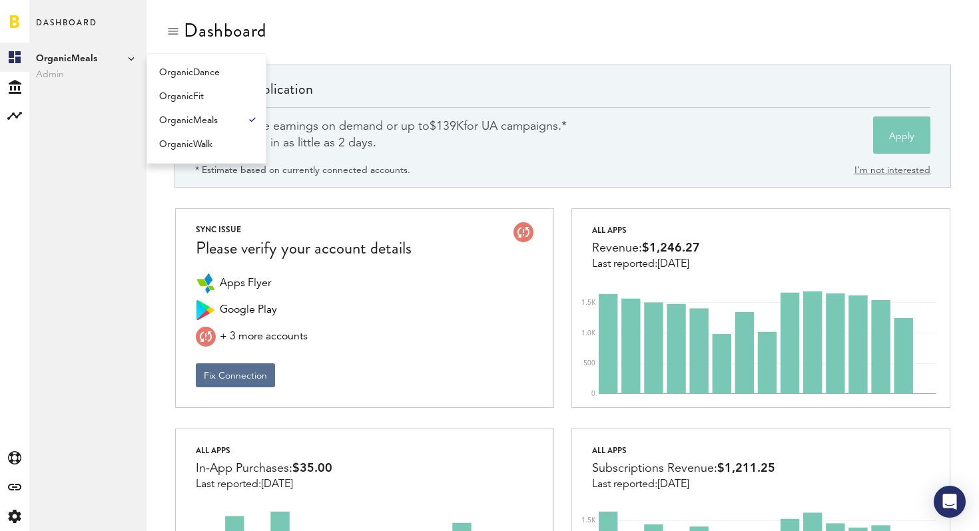
click at [57, 72] on span "Admin" at bounding box center [88, 75] width 104 height 16
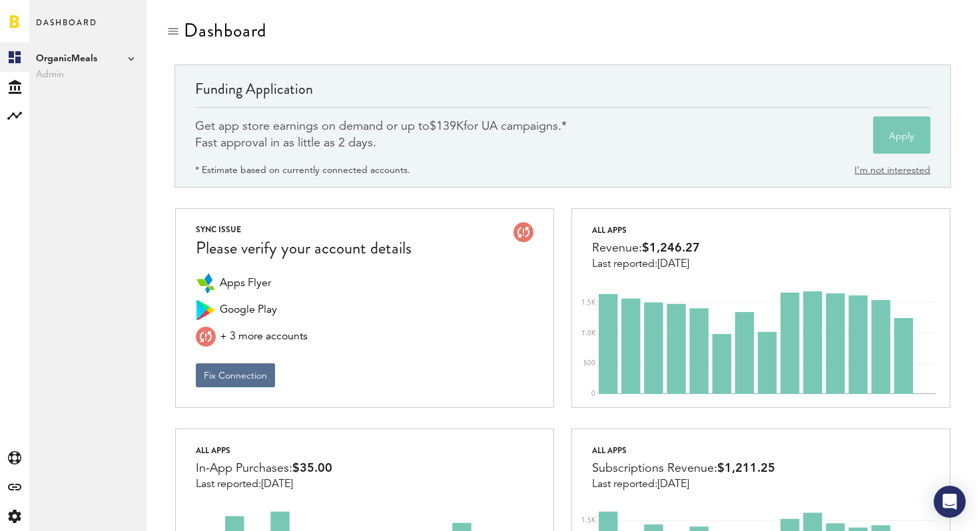
click at [57, 72] on span "Admin" at bounding box center [88, 75] width 104 height 16
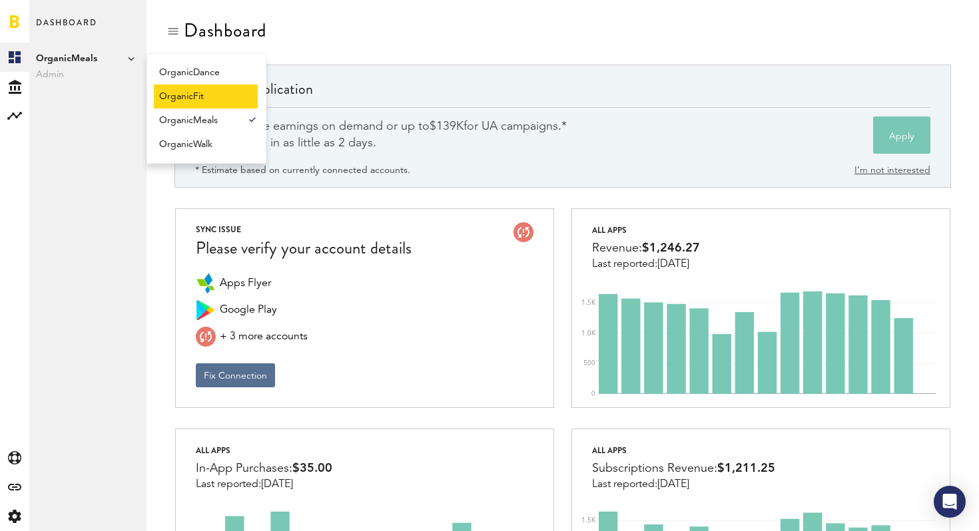
click at [190, 94] on link "OrganicFit" at bounding box center [206, 97] width 104 height 24
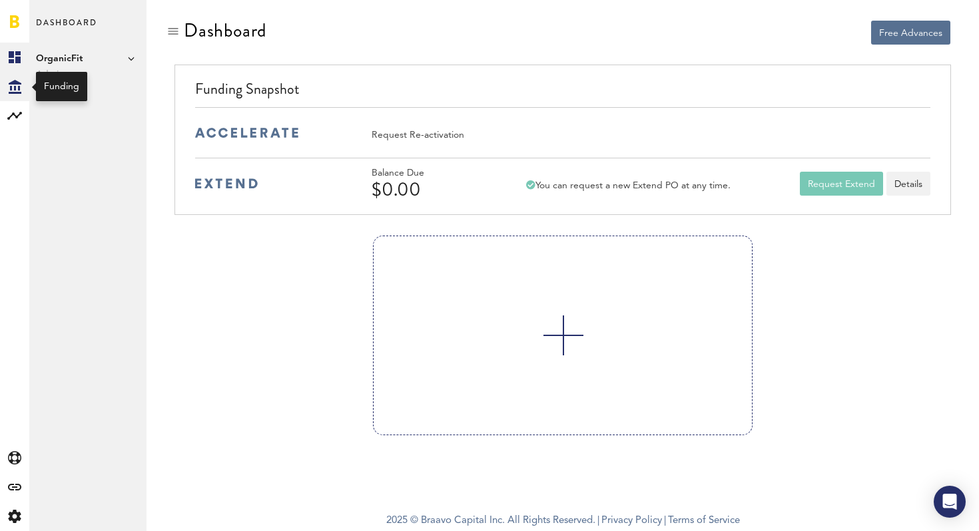
click at [22, 79] on div "Created with Sketch." at bounding box center [14, 86] width 29 height 29
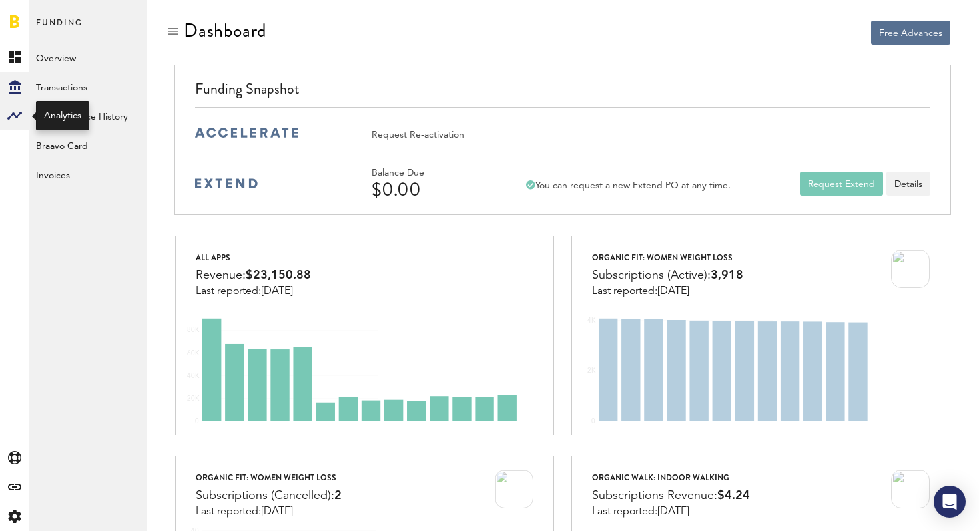
click at [18, 113] on rect at bounding box center [15, 116] width 16 height 16
click at [12, 89] on icon "Created with Sketch." at bounding box center [15, 87] width 13 height 14
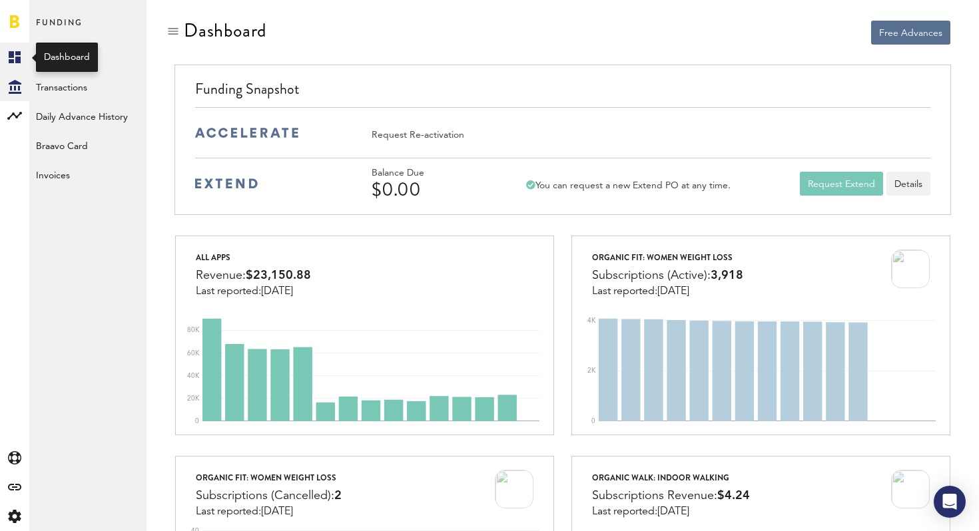
click at [11, 71] on link "Created with Sketch." at bounding box center [14, 57] width 29 height 29
click at [121, 59] on span "OrganicFit" at bounding box center [88, 59] width 104 height 16
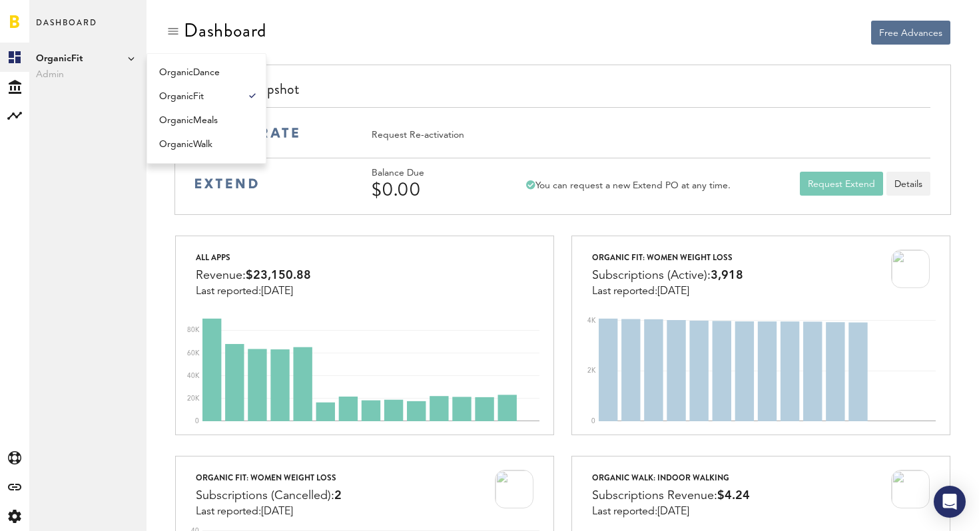
click at [101, 179] on div "Dashboard OrganicFit Admin OrganicDance OrganicFit OrganicMeals OrganicWalk" at bounding box center [87, 265] width 117 height 531
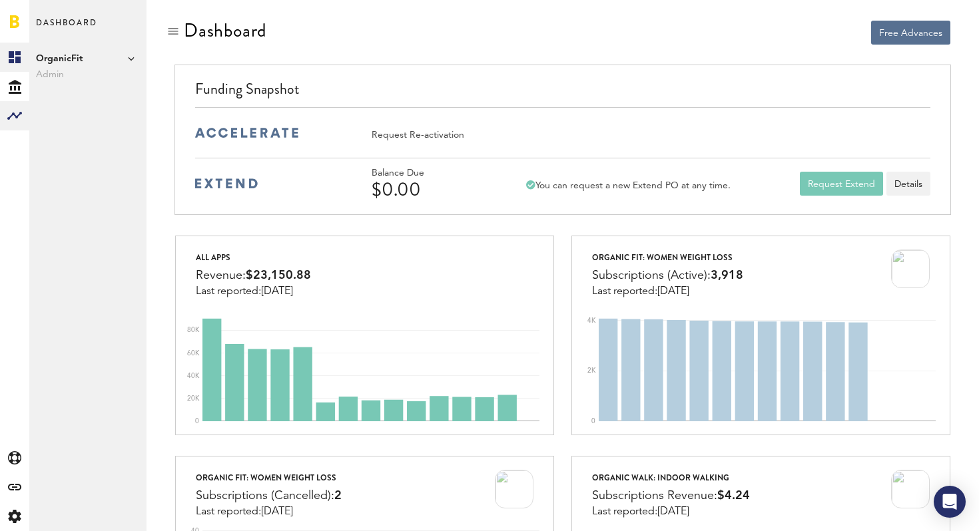
click at [13, 111] on rect at bounding box center [15, 116] width 16 height 16
click at [49, 174] on link "Custom Reports" at bounding box center [87, 174] width 117 height 29
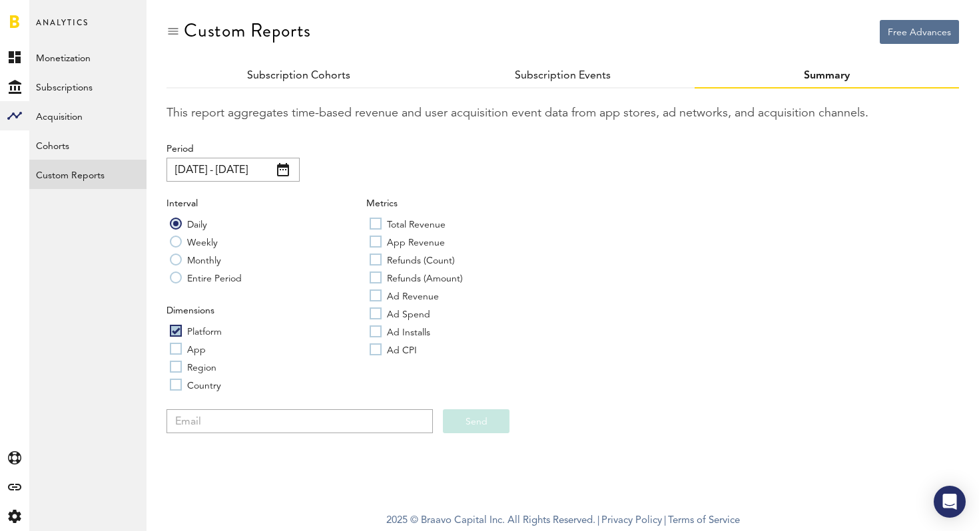
click at [282, 171] on span at bounding box center [283, 169] width 12 height 13
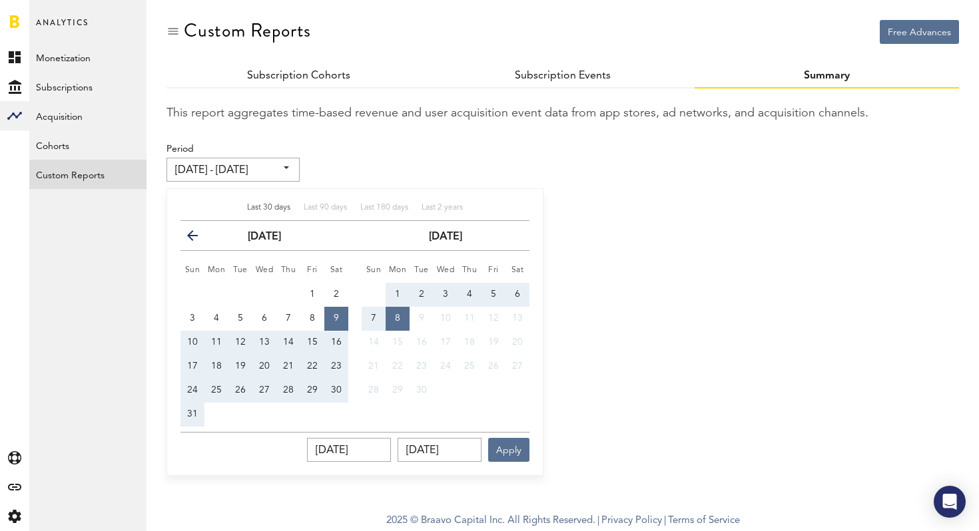
click at [198, 238] on icon "button" at bounding box center [198, 238] width 0 height 0
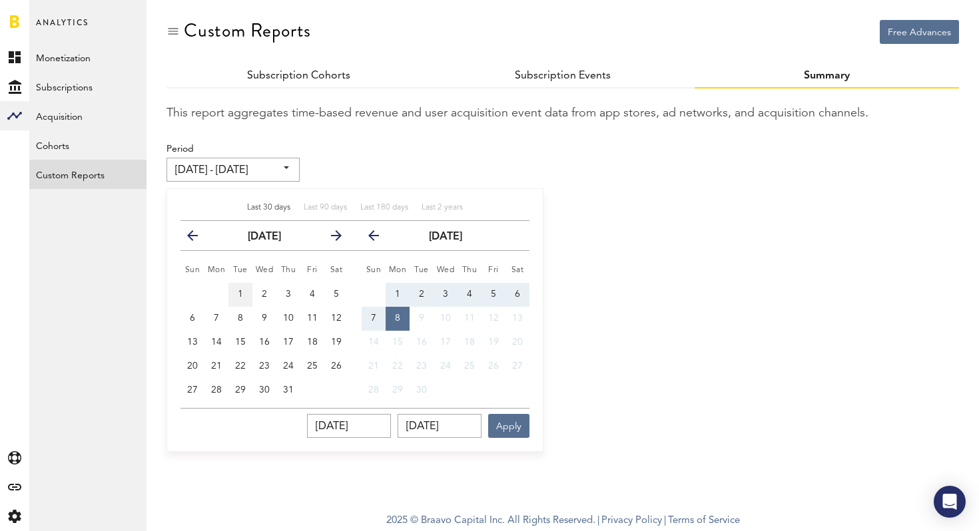
click at [233, 288] on button "1" at bounding box center [240, 295] width 24 height 24
type input "07/01/25 - 07/01/25"
type input "07/01/2025"
click at [285, 393] on span "31" at bounding box center [288, 389] width 11 height 9
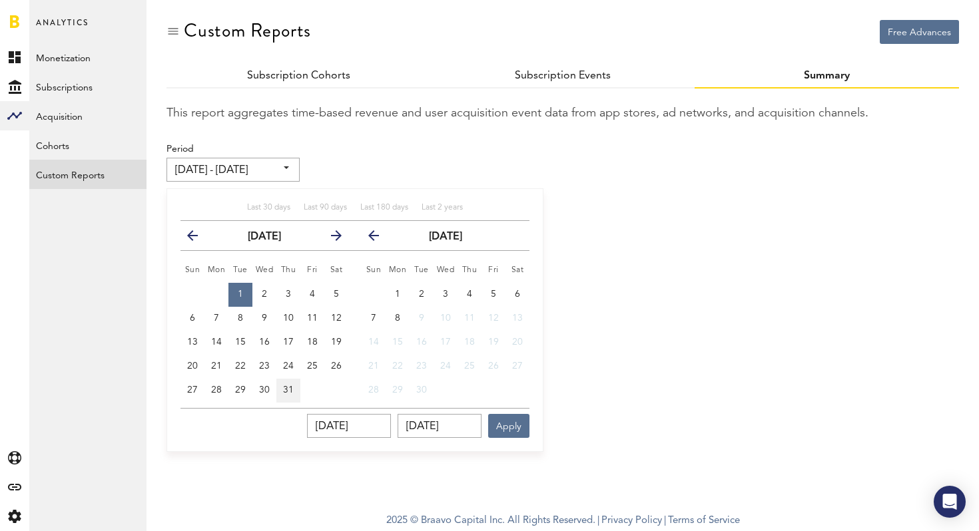
type input "07/01/25 - 07/31/25"
type input "07/31/2025"
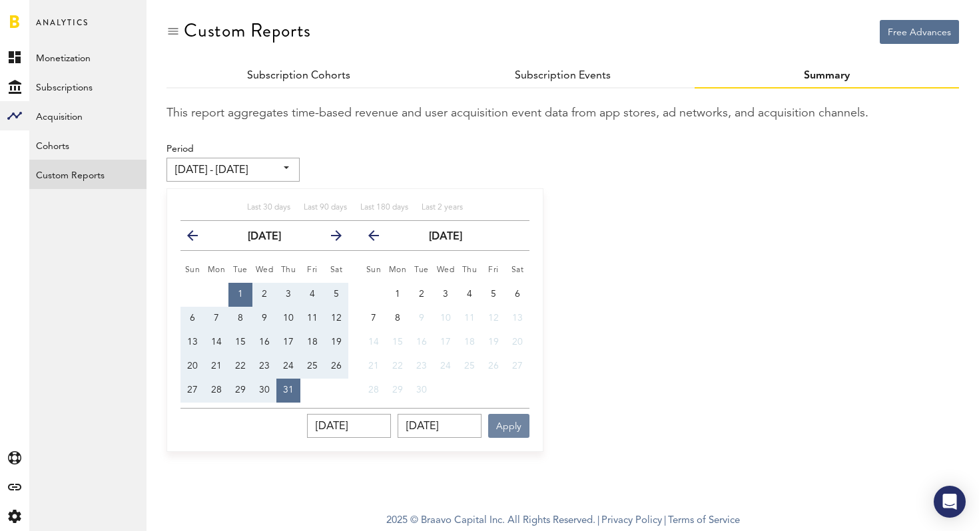
click at [515, 431] on button "Apply" at bounding box center [508, 426] width 41 height 24
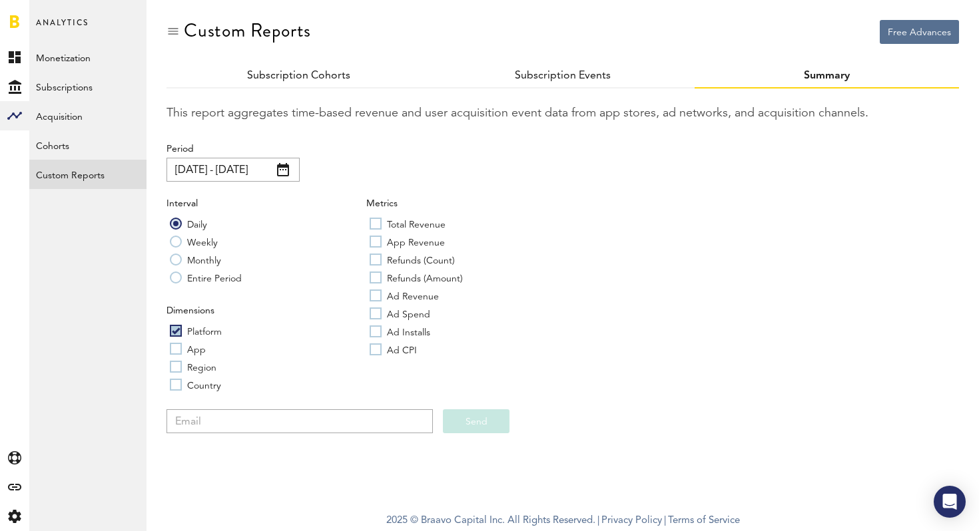
click at [176, 346] on label "App" at bounding box center [188, 348] width 36 height 13
checkbox input "true"
click at [178, 373] on div "Dimensions Platform App Region Country" at bounding box center [266, 350] width 200 height 92
click at [178, 362] on label "Region" at bounding box center [193, 366] width 47 height 13
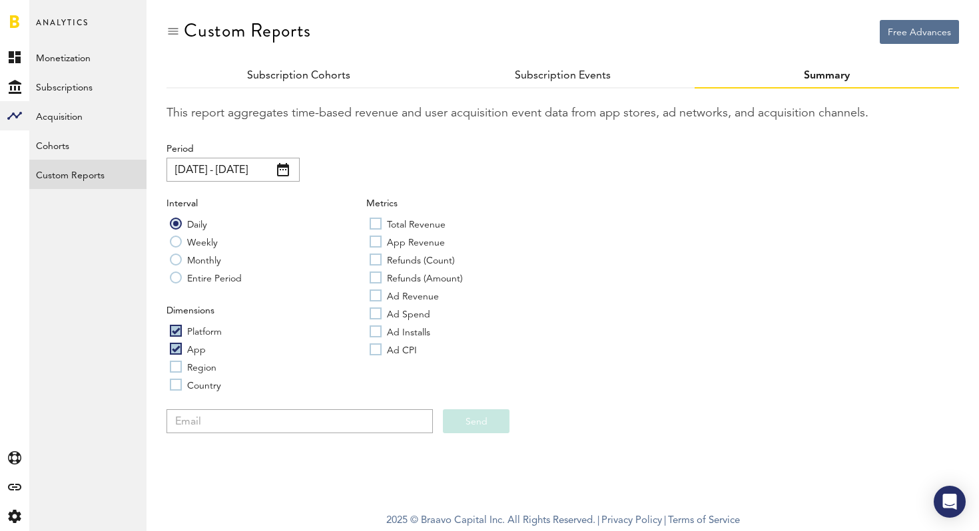
checkbox input "true"
click at [178, 380] on label "Country" at bounding box center [195, 384] width 51 height 13
checkbox input "true"
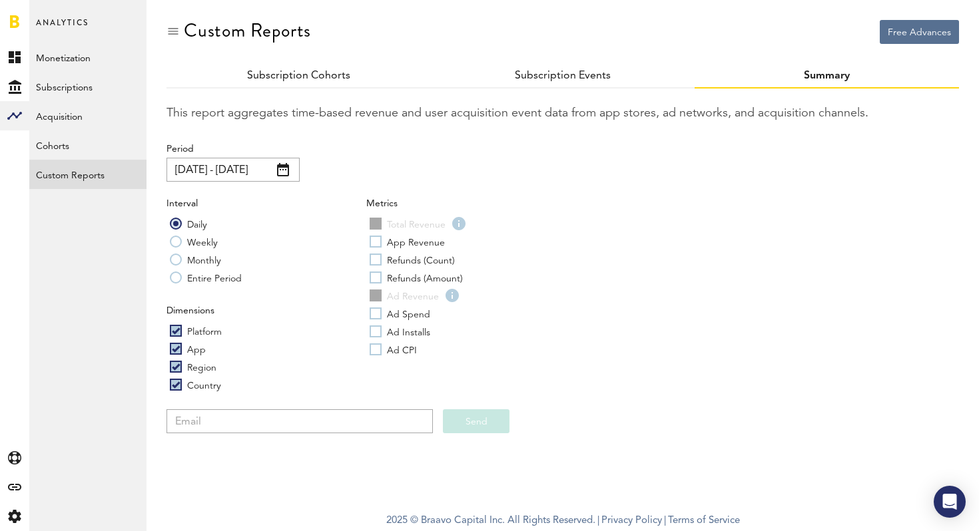
click at [376, 238] on label "App Revenue" at bounding box center [406, 241] width 75 height 13
checkbox input "true"
click at [376, 260] on label "Refunds (Count)" at bounding box center [411, 259] width 85 height 13
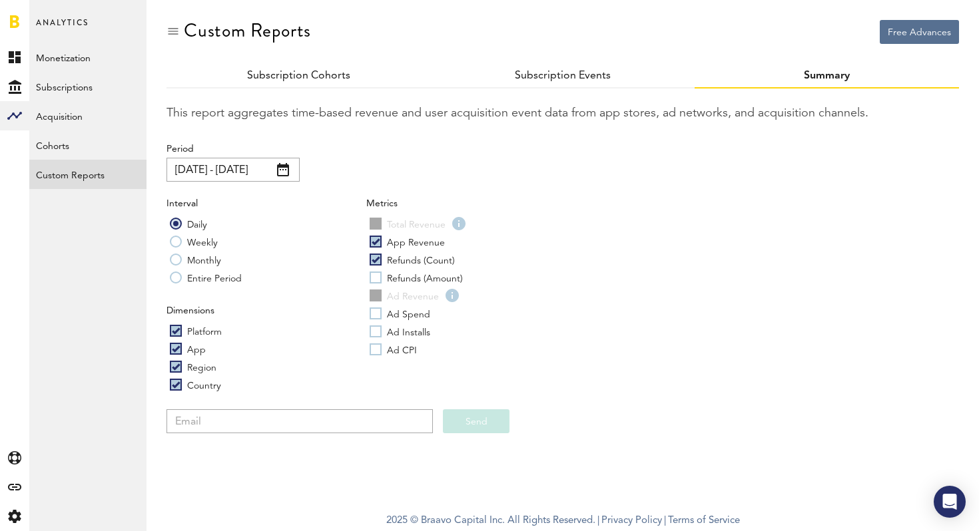
checkbox input "true"
click at [377, 276] on label "Refunds (Amount)" at bounding box center [415, 277] width 93 height 13
checkbox input "true"
click at [377, 350] on label "Ad CPI" at bounding box center [392, 349] width 47 height 13
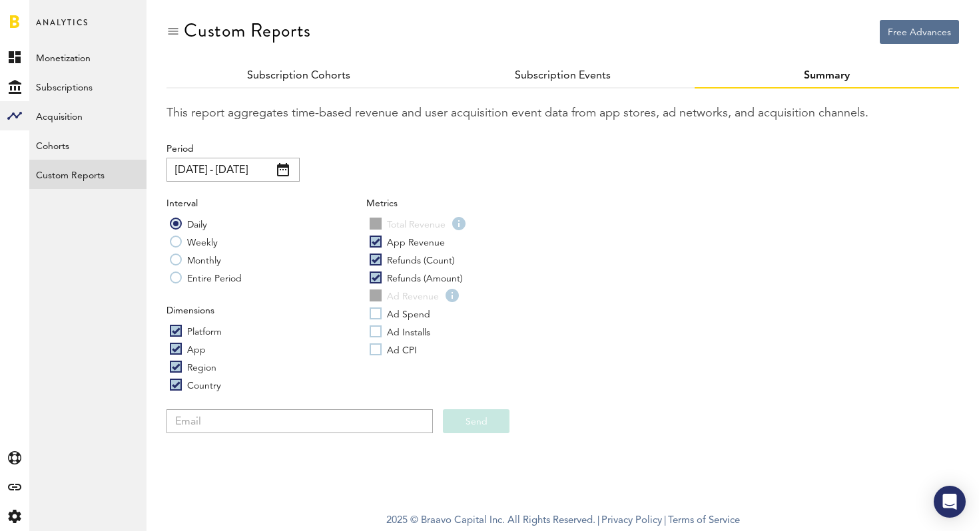
checkbox input "true"
click at [377, 333] on label "Ad Installs" at bounding box center [399, 331] width 61 height 13
checkbox input "true"
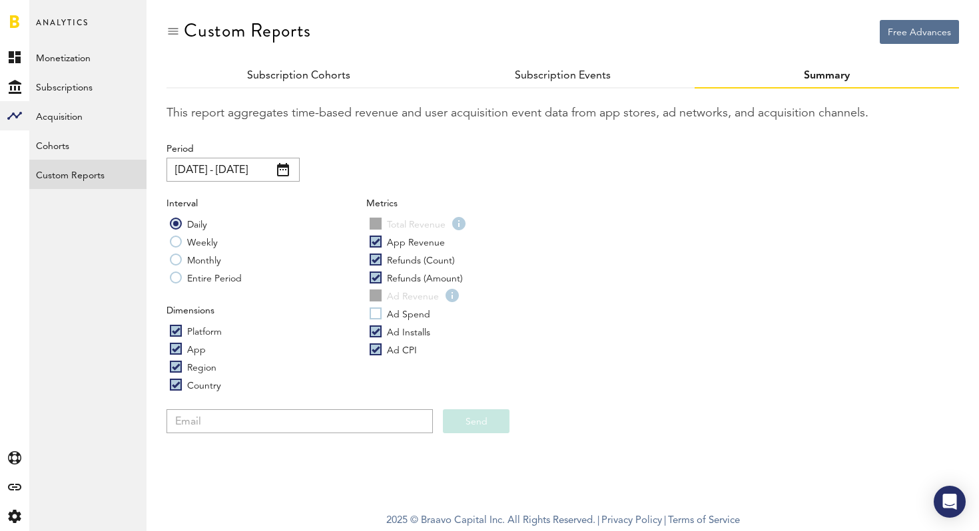
click at [377, 320] on div "Metrics Total Revenue App Revenue Refunds (Count) Refunds (Amount) Ad Revenue A…" at bounding box center [466, 279] width 200 height 164
click at [377, 314] on label "Ad Spend" at bounding box center [399, 313] width 61 height 13
checkbox input "true"
click at [305, 409] on input "email" at bounding box center [299, 421] width 266 height 24
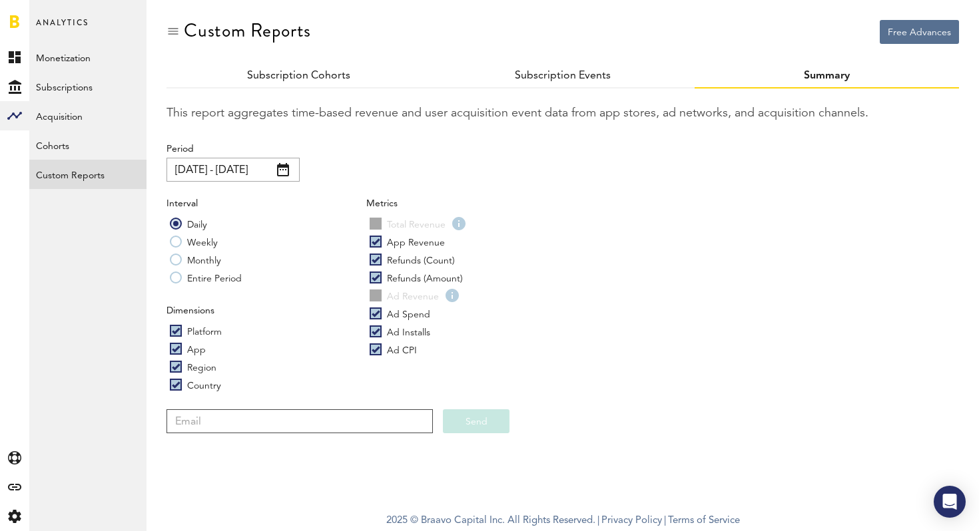
type input "[PERSON_NAME][EMAIL_ADDRESS][DOMAIN_NAME]"
click at [479, 420] on button "Send" at bounding box center [476, 421] width 67 height 24
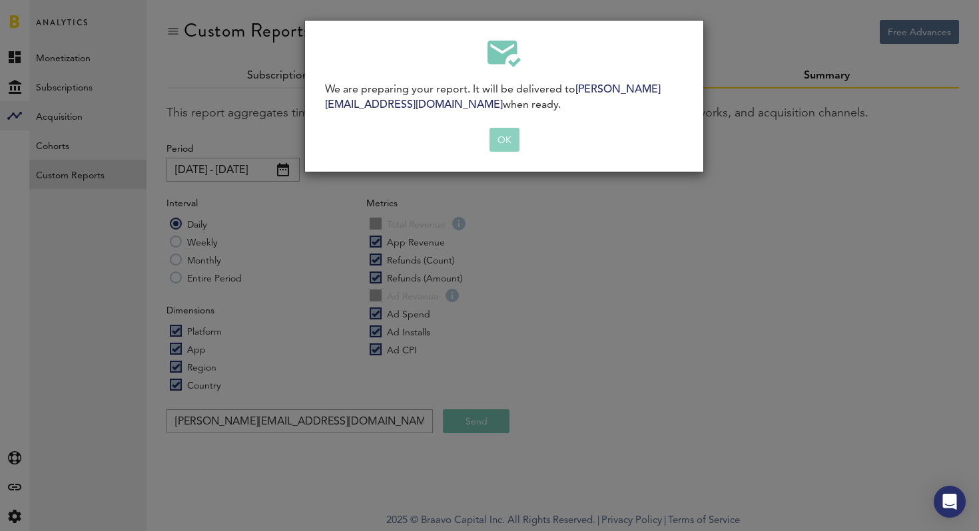
click at [503, 136] on button "OK" at bounding box center [504, 140] width 30 height 24
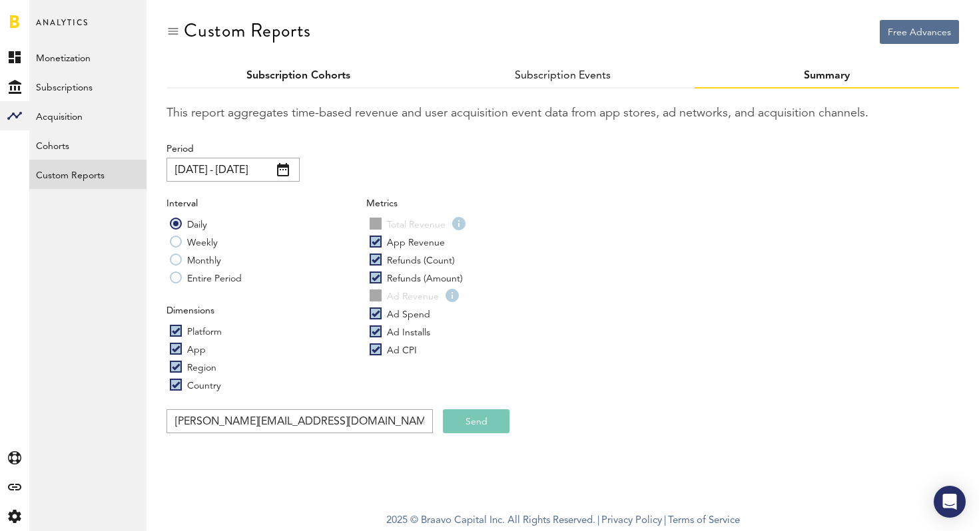
click at [322, 78] on link "Subscription Cohorts" at bounding box center [298, 76] width 104 height 11
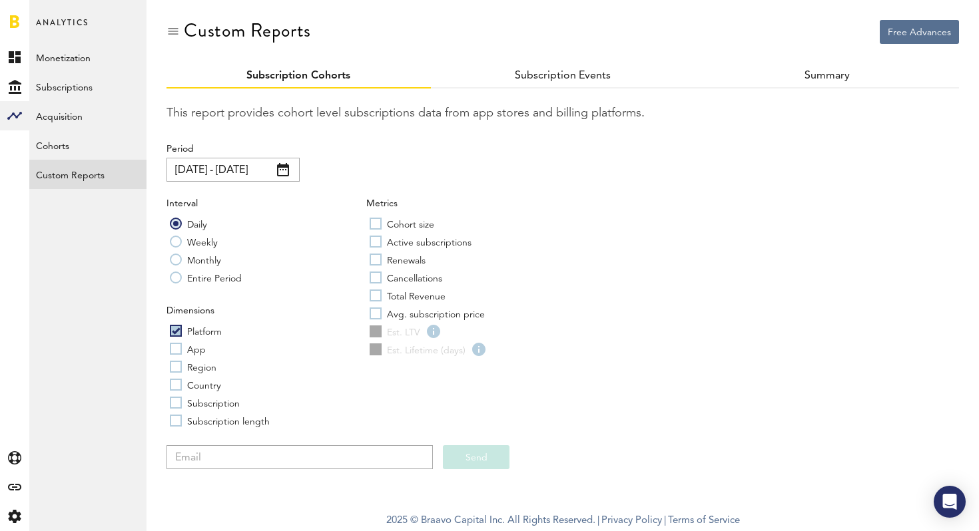
click at [179, 351] on label "App" at bounding box center [188, 348] width 36 height 13
checkbox input "true"
click at [174, 369] on label "Region" at bounding box center [193, 366] width 47 height 13
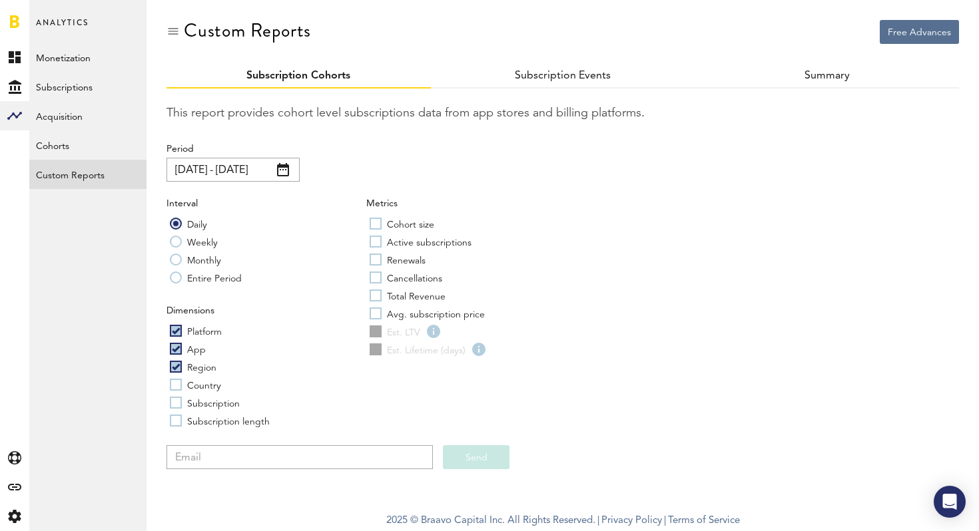
checkbox input "true"
click at [174, 382] on label "Country" at bounding box center [195, 384] width 51 height 13
checkbox input "true"
click at [174, 401] on label "Subscription" at bounding box center [205, 402] width 70 height 13
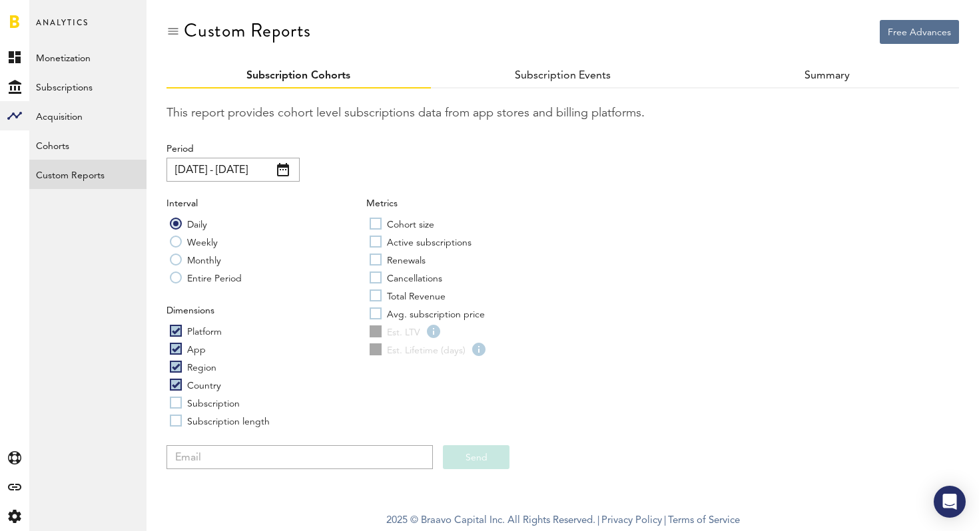
checkbox input "true"
click at [174, 415] on label "Subscription length" at bounding box center [220, 420] width 100 height 13
checkbox input "true"
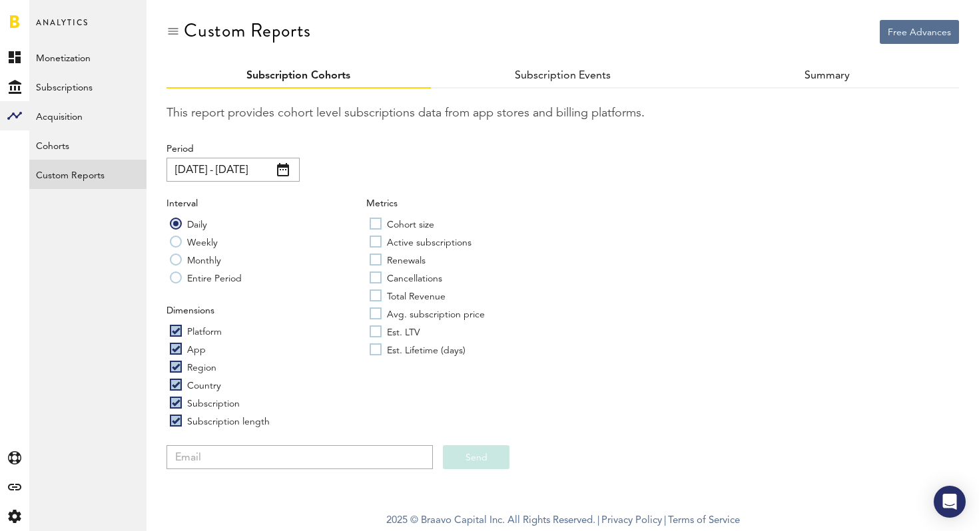
click at [379, 352] on label "Est. Lifetime (days)" at bounding box center [417, 349] width 96 height 13
checkbox input "true"
click at [379, 334] on label "Est. LTV" at bounding box center [394, 331] width 51 height 13
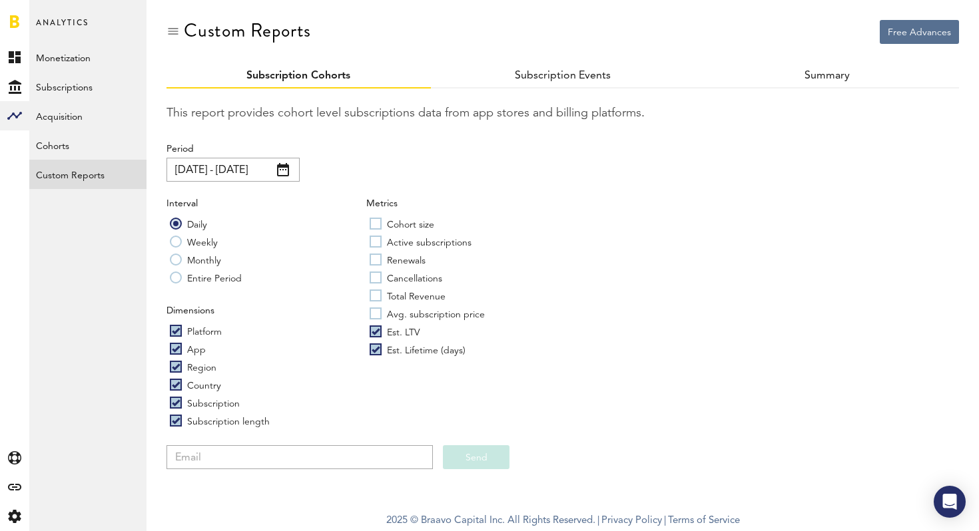
checkbox input "true"
click at [379, 312] on label "Avg. subscription price" at bounding box center [426, 313] width 115 height 13
checkbox input "true"
click at [377, 290] on label "Total Revenue" at bounding box center [407, 295] width 76 height 13
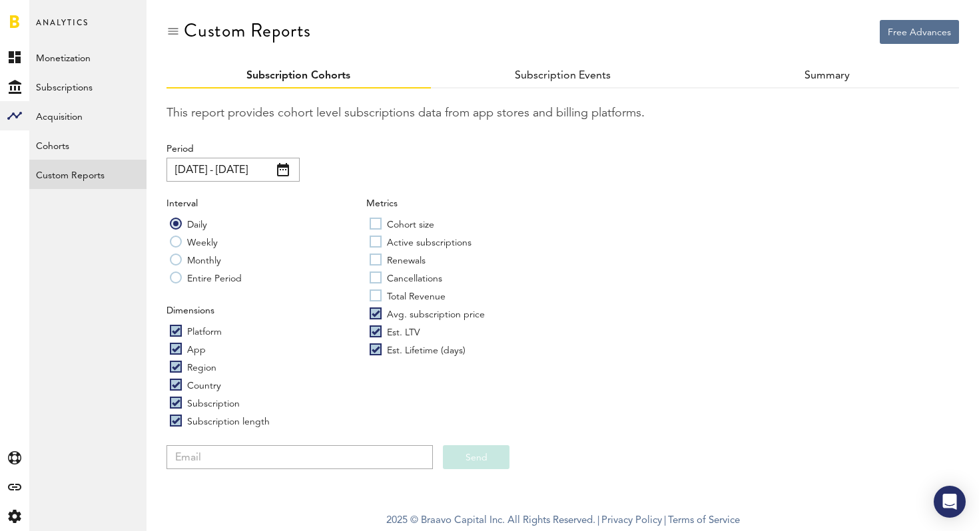
checkbox input "true"
click at [377, 280] on label "Cancellations" at bounding box center [405, 277] width 73 height 13
checkbox input "true"
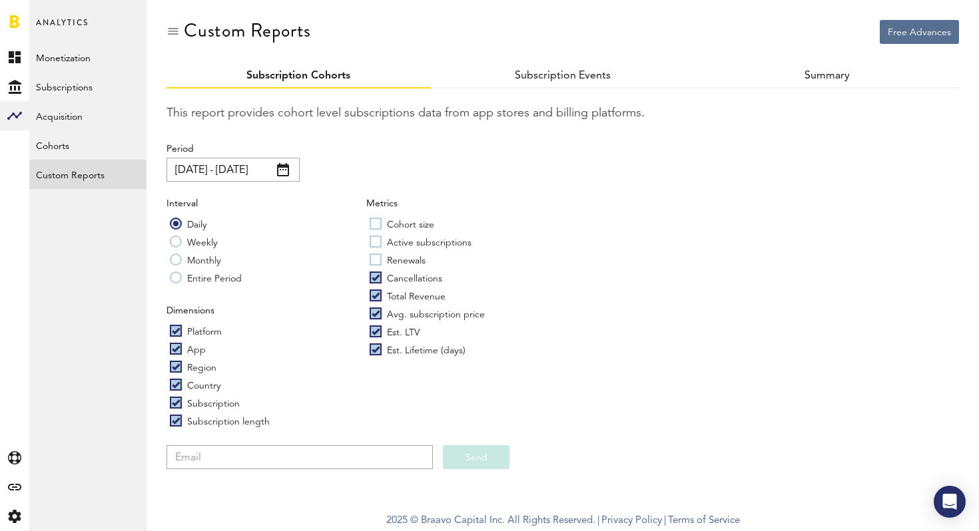
click at [376, 262] on label "Renewals" at bounding box center [397, 259] width 56 height 13
checkbox input "true"
click at [376, 247] on label "Active subscriptions" at bounding box center [420, 241] width 102 height 13
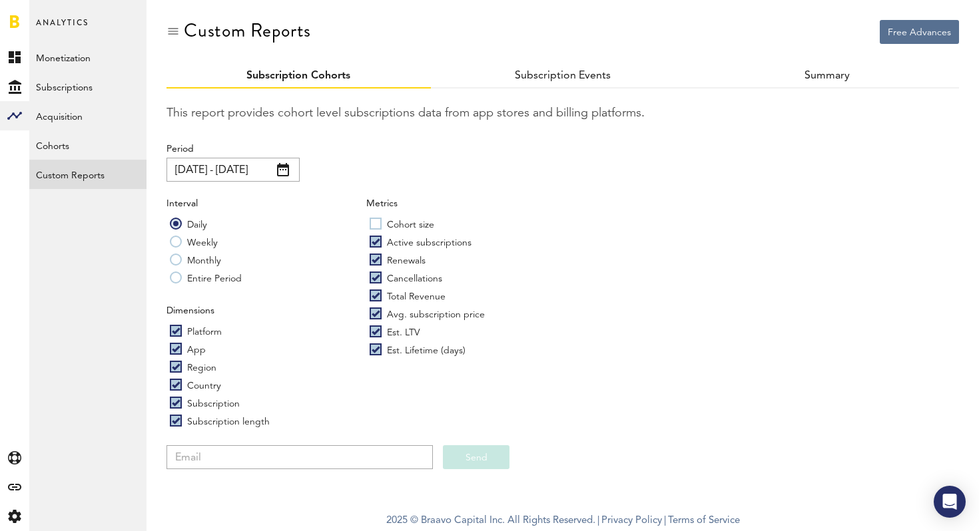
checkbox input "true"
click at [375, 230] on label "Cohort size" at bounding box center [401, 223] width 65 height 13
checkbox input "true"
click at [294, 457] on input "email" at bounding box center [299, 457] width 266 height 24
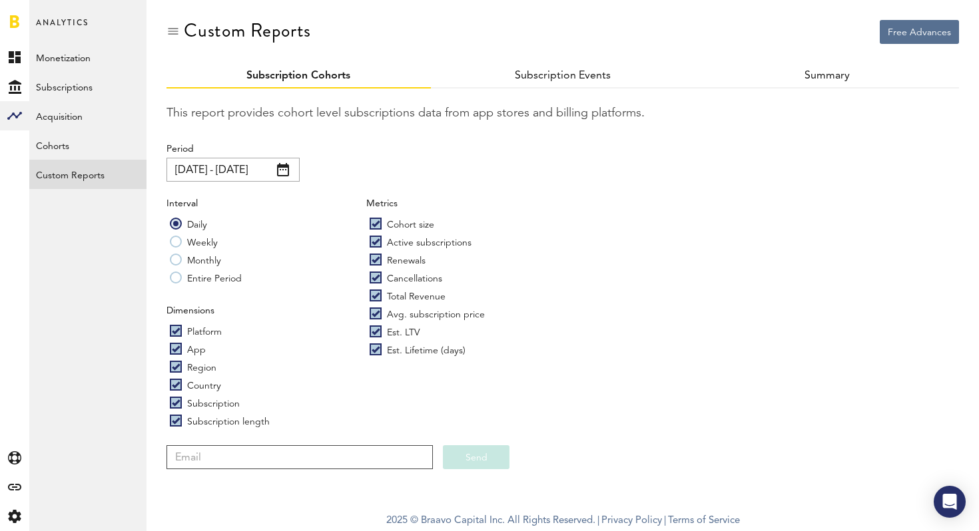
type input "[PERSON_NAME][EMAIL_ADDRESS][DOMAIN_NAME]"
click at [483, 459] on button "Send" at bounding box center [476, 457] width 67 height 24
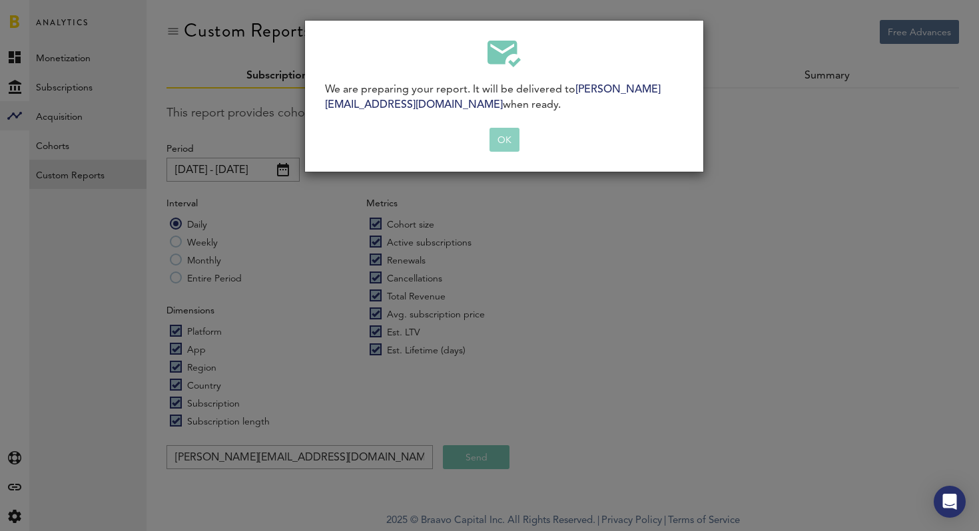
click at [513, 136] on button "OK" at bounding box center [504, 140] width 30 height 24
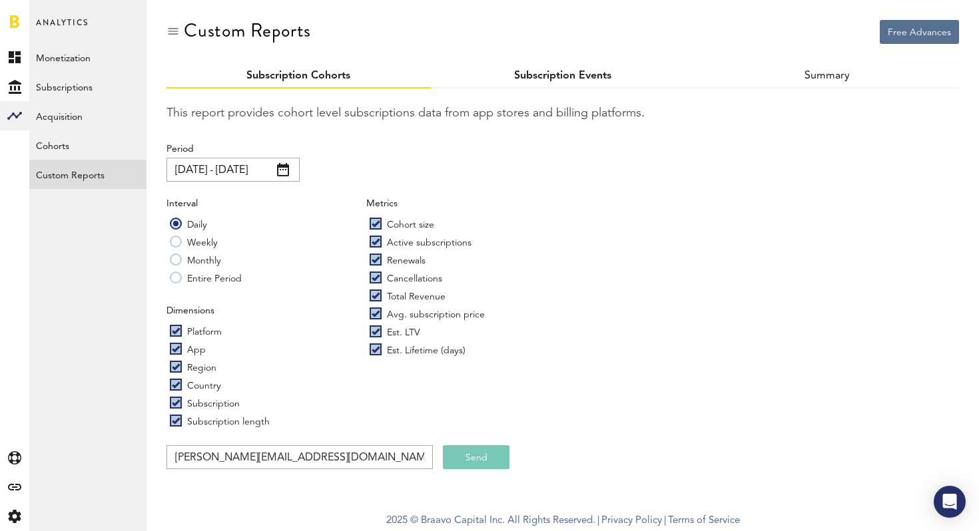
click at [535, 71] on link "Subscription Events" at bounding box center [562, 76] width 97 height 11
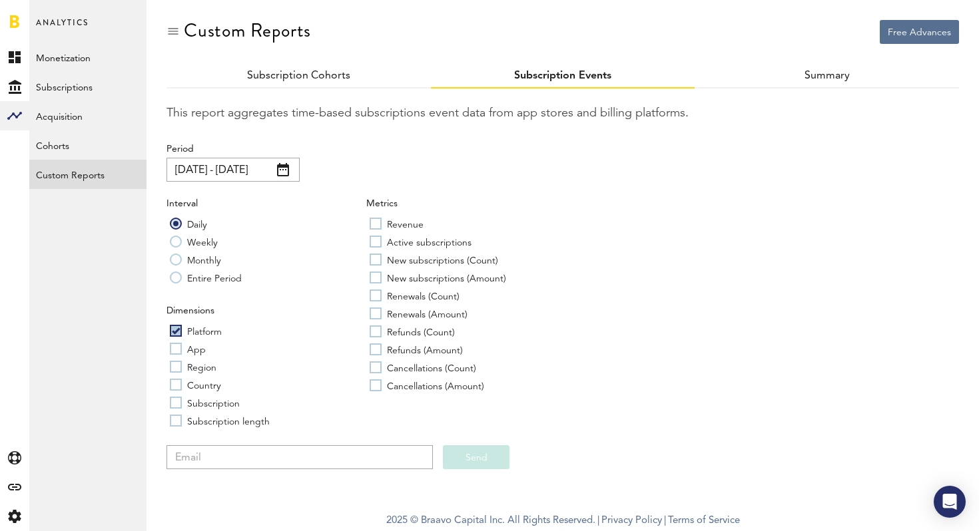
click at [174, 352] on label "App" at bounding box center [188, 348] width 36 height 13
checkbox input "true"
click at [174, 364] on label "Region" at bounding box center [193, 366] width 47 height 13
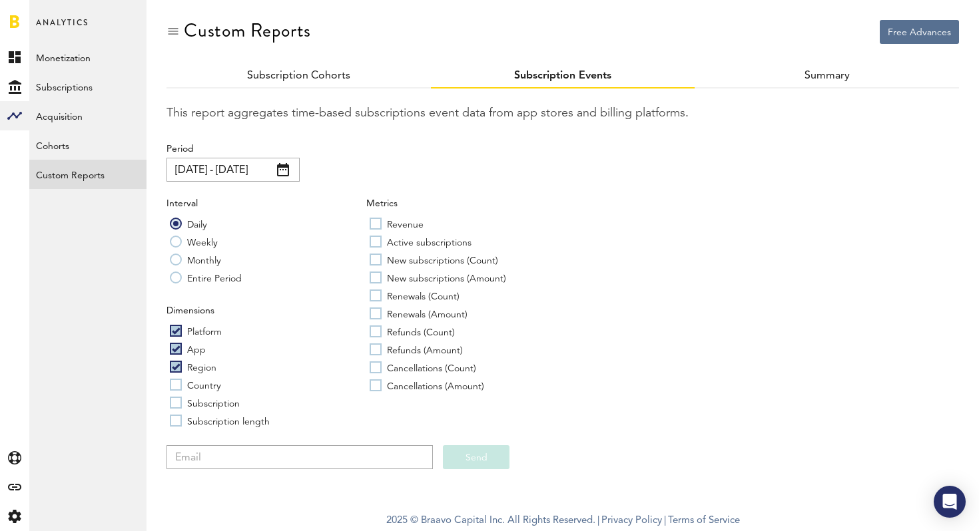
checkbox input "true"
click at [174, 377] on div "Dimensions Platform App Region Country Subscription Subscription length" at bounding box center [266, 368] width 200 height 128
click at [174, 383] on label "Country" at bounding box center [195, 384] width 51 height 13
checkbox input "true"
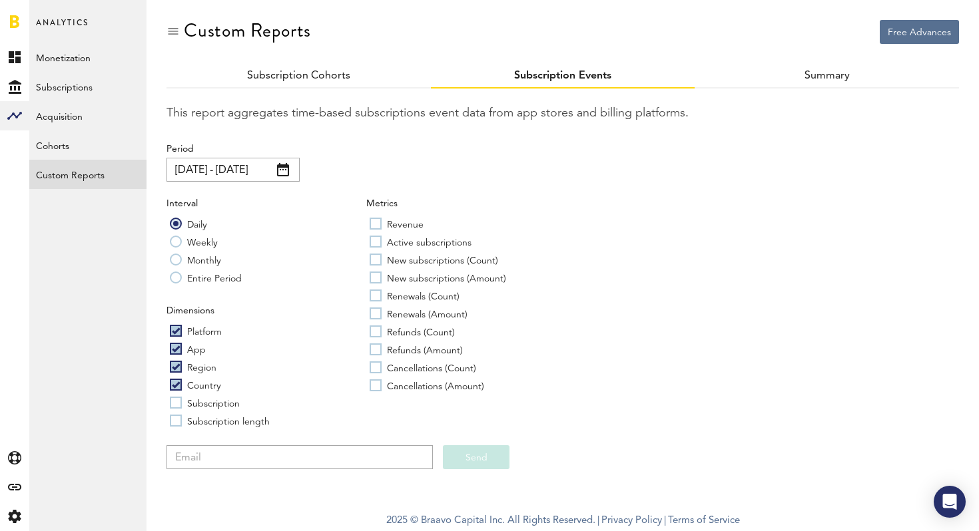
click at [174, 397] on label "Subscription" at bounding box center [205, 402] width 70 height 13
checkbox input "true"
click at [174, 415] on label "Subscription length" at bounding box center [220, 420] width 100 height 13
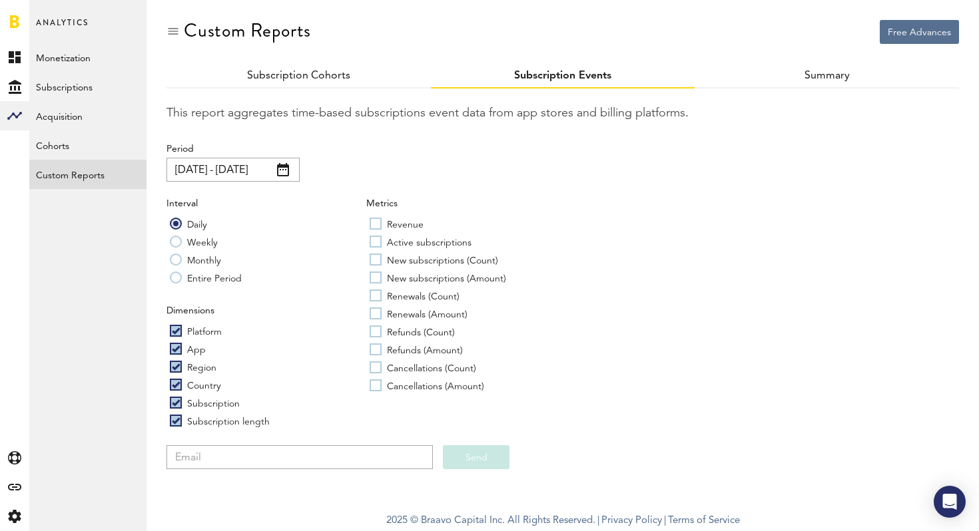
checkbox input "true"
click at [375, 223] on label "Revenue" at bounding box center [396, 223] width 54 height 13
checkbox input "true"
click at [375, 244] on label "Active subscriptions" at bounding box center [420, 241] width 102 height 13
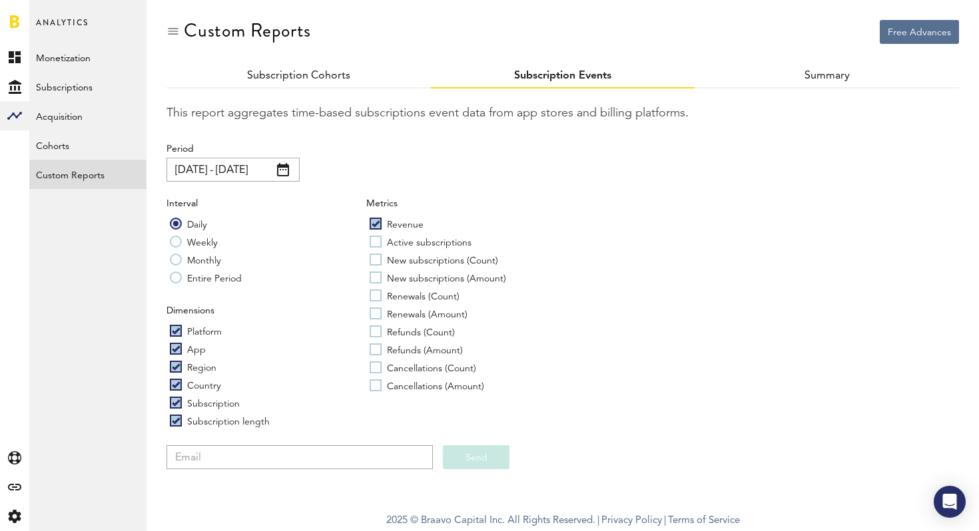
checkbox input "true"
click at [375, 274] on label "New subscriptions (Amount)" at bounding box center [437, 277] width 136 height 13
checkbox input "true"
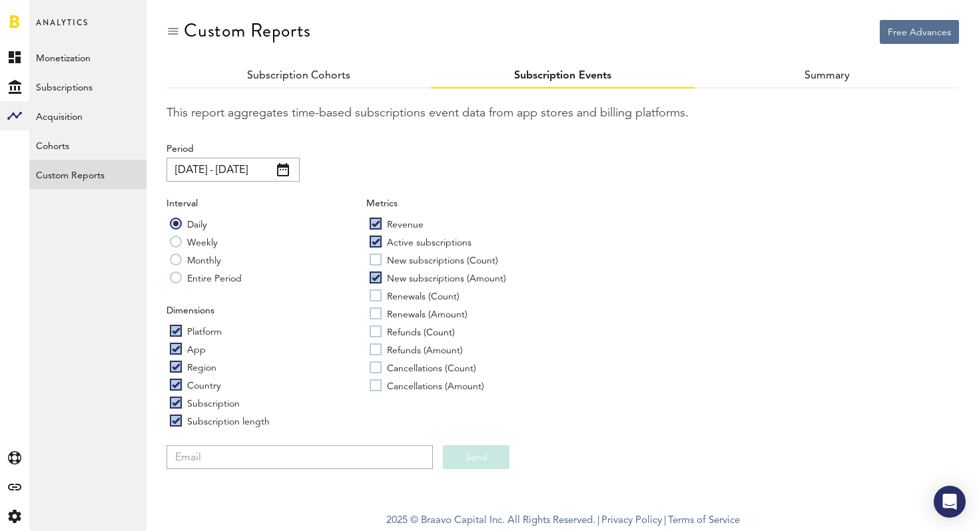
click at [371, 326] on label "Refunds (Count)" at bounding box center [411, 331] width 85 height 13
checkbox input "true"
click at [375, 366] on label "Cancellations (Count)" at bounding box center [422, 367] width 107 height 13
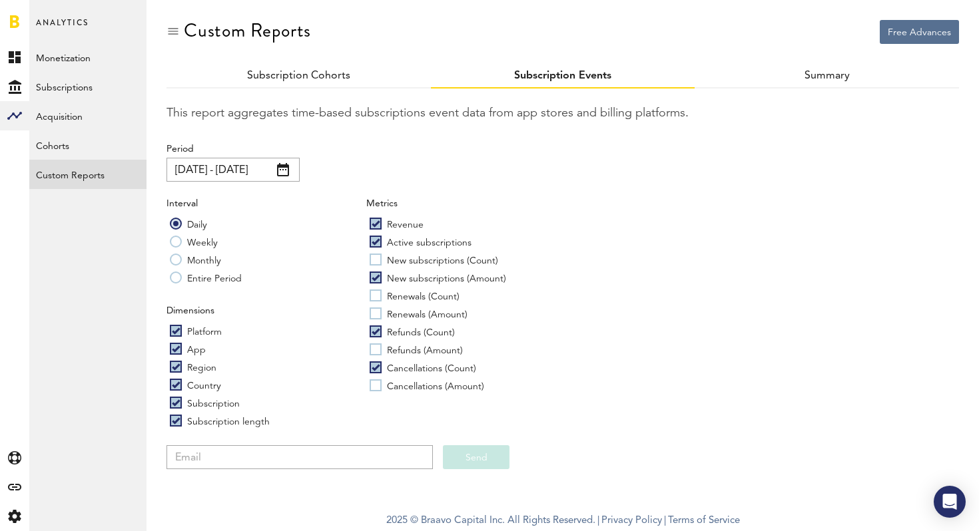
checkbox input "true"
click at [379, 309] on label "Renewals (Amount)" at bounding box center [418, 313] width 98 height 13
checkbox input "true"
click at [375, 294] on label "Renewals (Count)" at bounding box center [414, 295] width 90 height 13
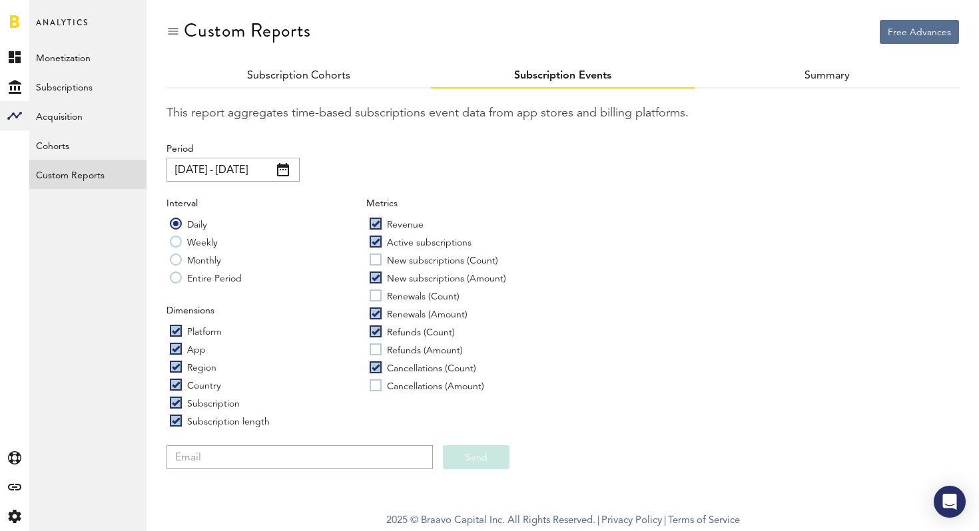
checkbox input "true"
click at [373, 256] on label "New subscriptions (Count)" at bounding box center [433, 259] width 128 height 13
checkbox input "true"
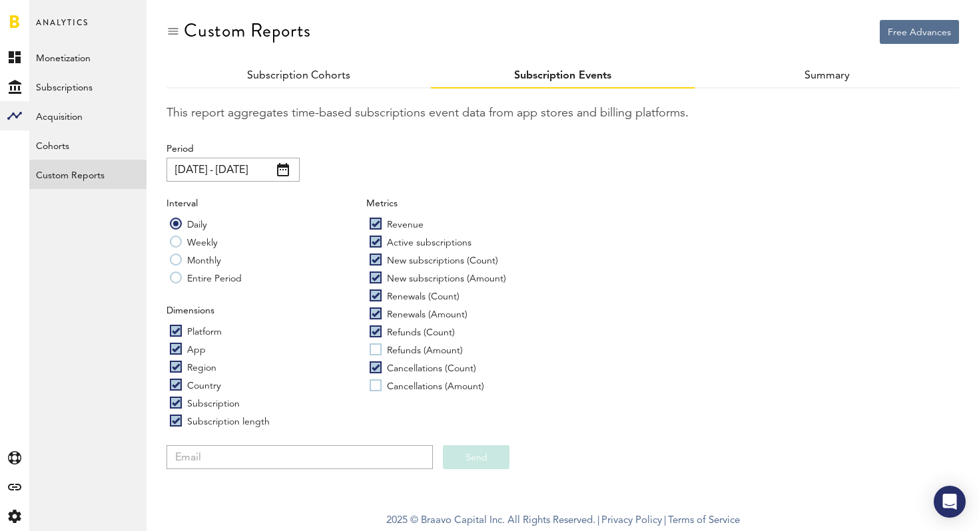
click at [374, 343] on label "Refunds (Amount)" at bounding box center [415, 349] width 93 height 13
checkbox input "true"
click at [374, 377] on div "Metrics Revenue Active subscriptions New subscriptions (Count) New subscription…" at bounding box center [466, 297] width 200 height 200
click at [374, 384] on label "Cancellations (Amount)" at bounding box center [426, 385] width 115 height 13
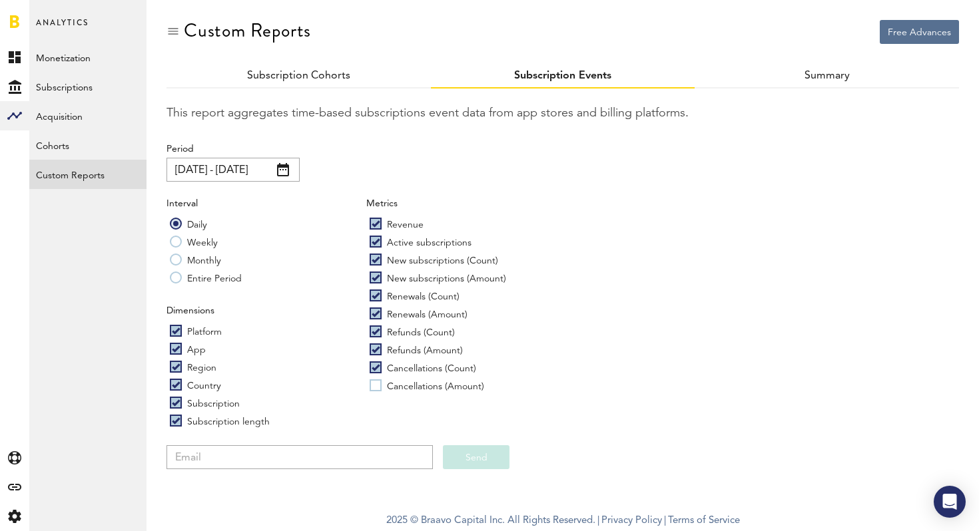
checkbox input "true"
click at [346, 433] on div "This report aggregates time-based subscriptions event data from app stores and …" at bounding box center [562, 279] width 792 height 381
click at [340, 449] on input "email" at bounding box center [299, 457] width 266 height 24
click at [483, 459] on button "Send" at bounding box center [476, 457] width 67 height 24
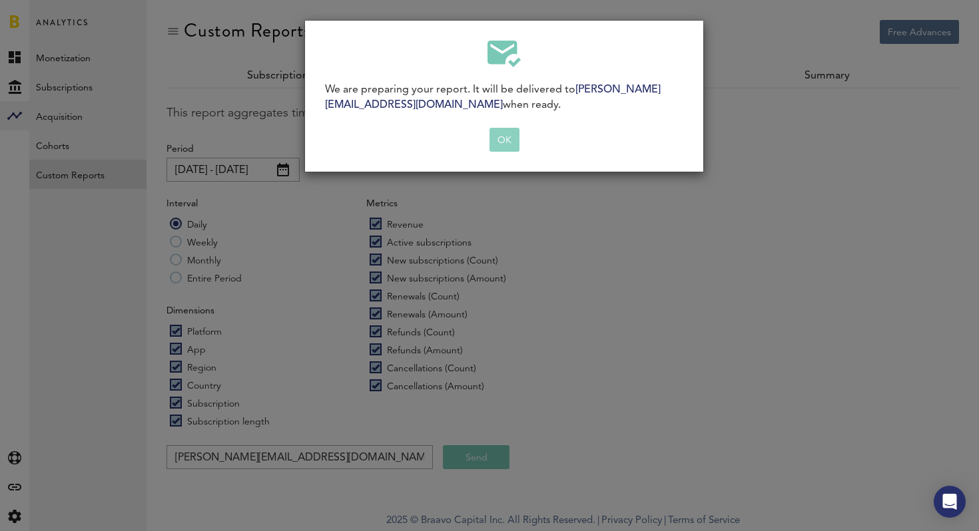
click at [509, 137] on button "OK" at bounding box center [504, 140] width 30 height 24
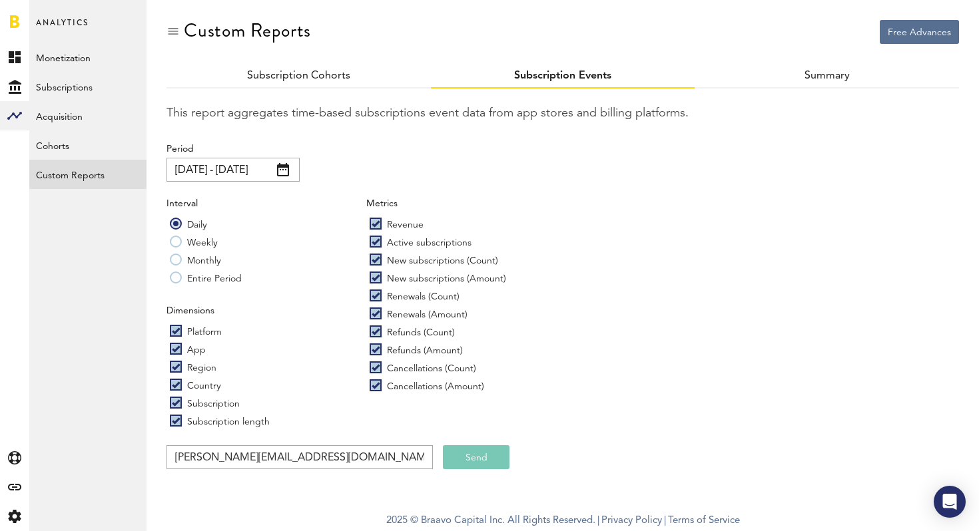
click at [591, 71] on link "Subscription Events" at bounding box center [562, 76] width 97 height 11
click at [212, 456] on input "[PERSON_NAME][EMAIL_ADDRESS][DOMAIN_NAME]" at bounding box center [299, 457] width 266 height 24
type input "[EMAIL_ADDRESS][DOMAIN_NAME]"
click at [474, 460] on button "Send" at bounding box center [476, 457] width 67 height 24
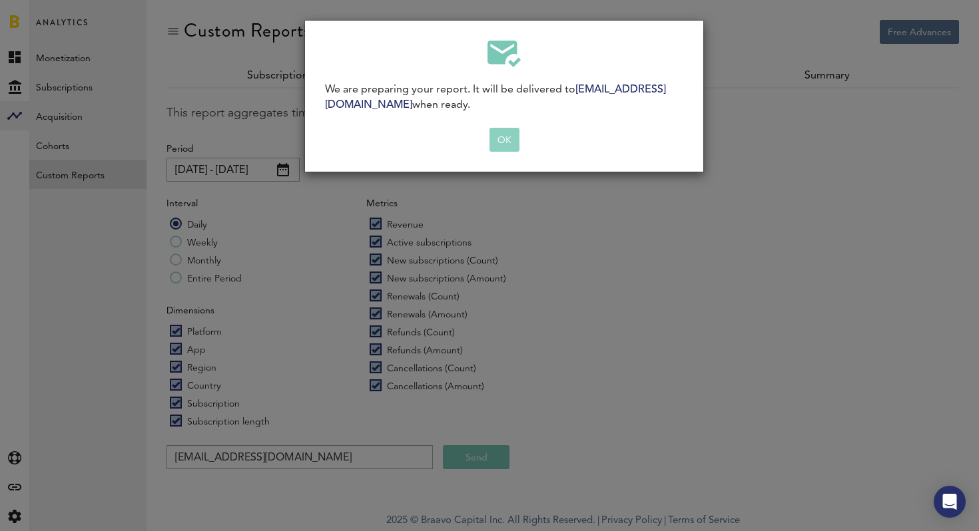
click at [508, 140] on button "OK" at bounding box center [504, 140] width 30 height 24
